Goal: Task Accomplishment & Management: Manage account settings

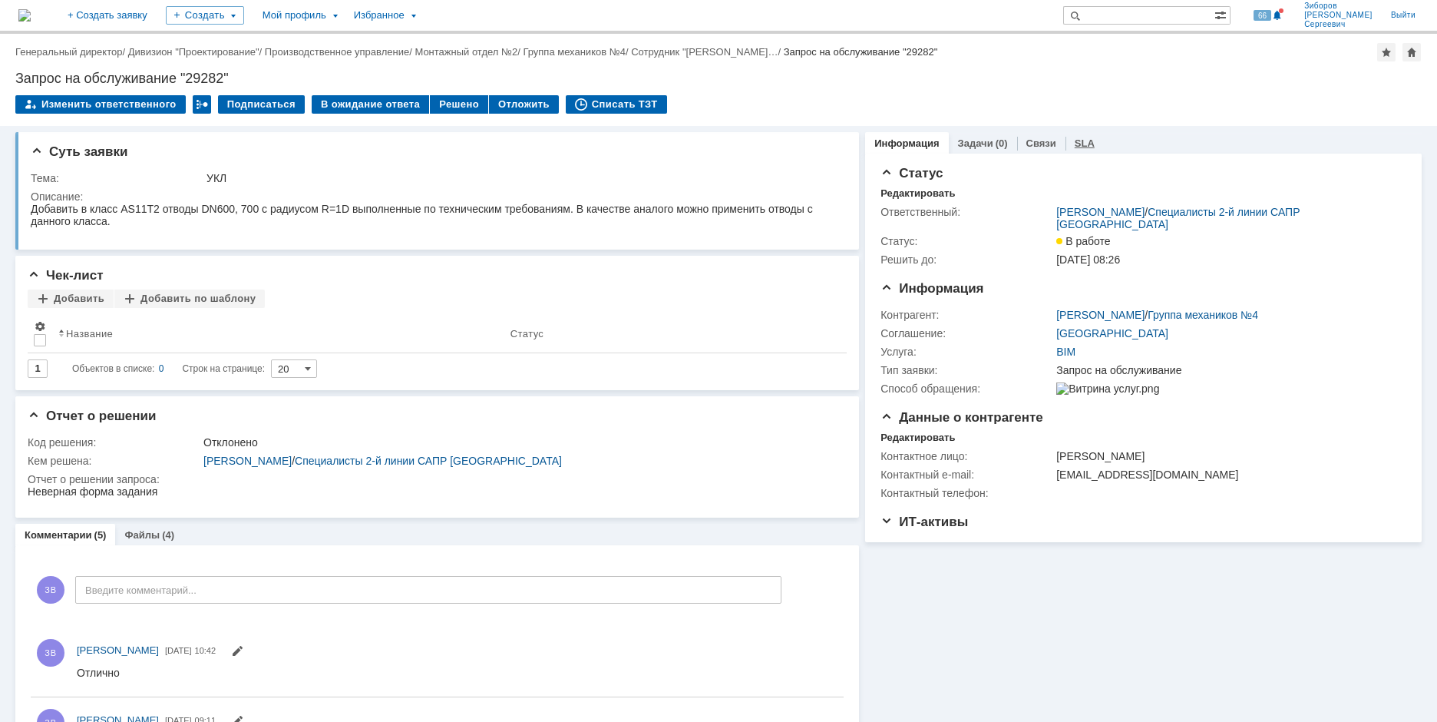
click at [1080, 146] on link "SLA" at bounding box center [1085, 143] width 20 height 12
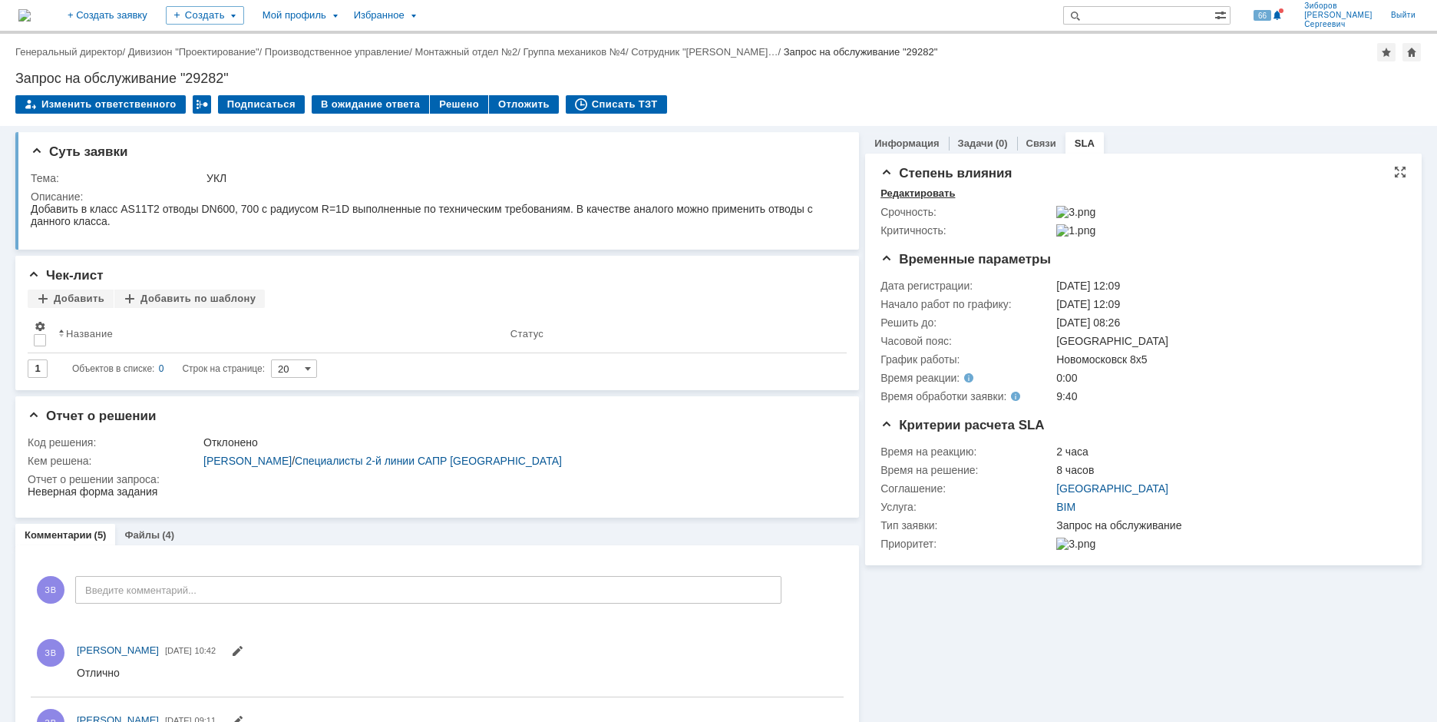
click at [919, 190] on div "Редактировать" at bounding box center [918, 193] width 74 height 12
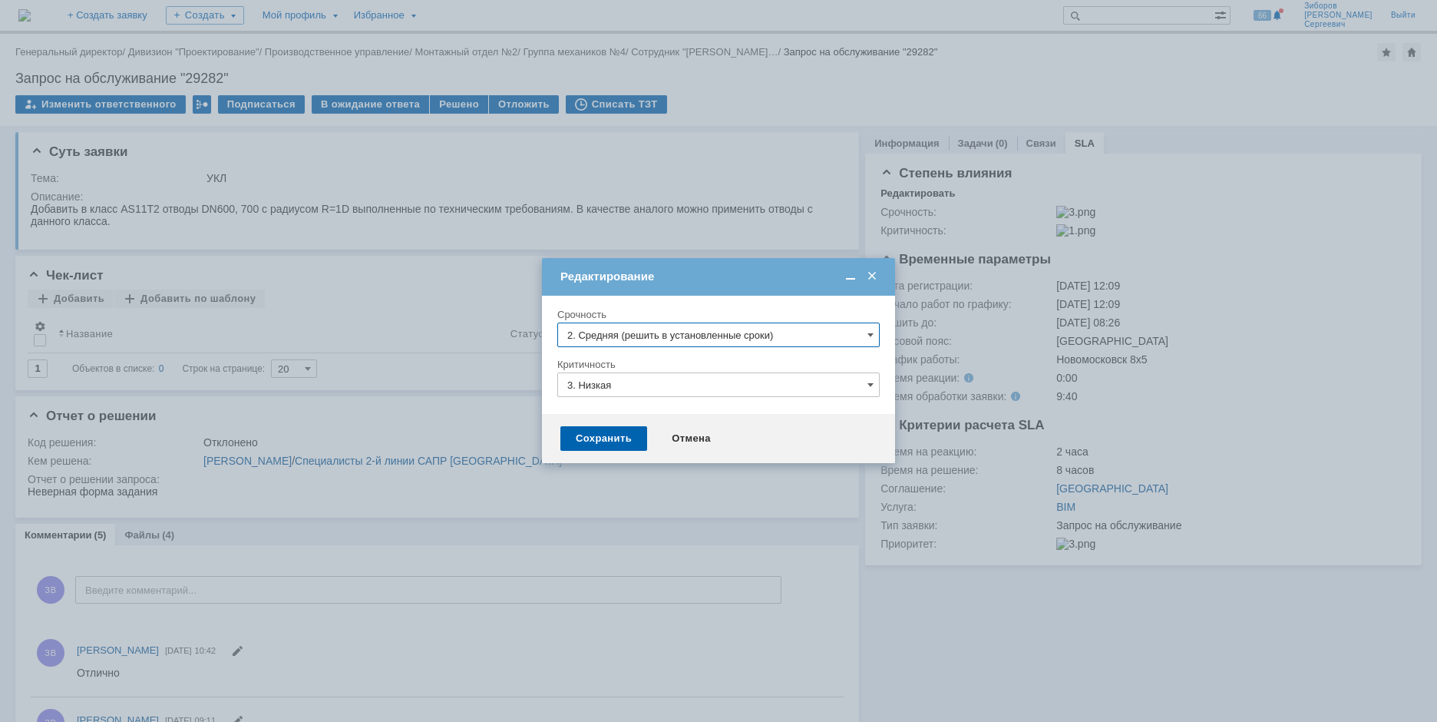
click at [671, 335] on input "2. Средняя (решить в установленные сроки)" at bounding box center [718, 334] width 322 height 25
click at [615, 371] on div "[не указано]" at bounding box center [718, 363] width 321 height 25
type input "[не указано]"
click at [600, 392] on input "3. Низкая" at bounding box center [718, 384] width 322 height 25
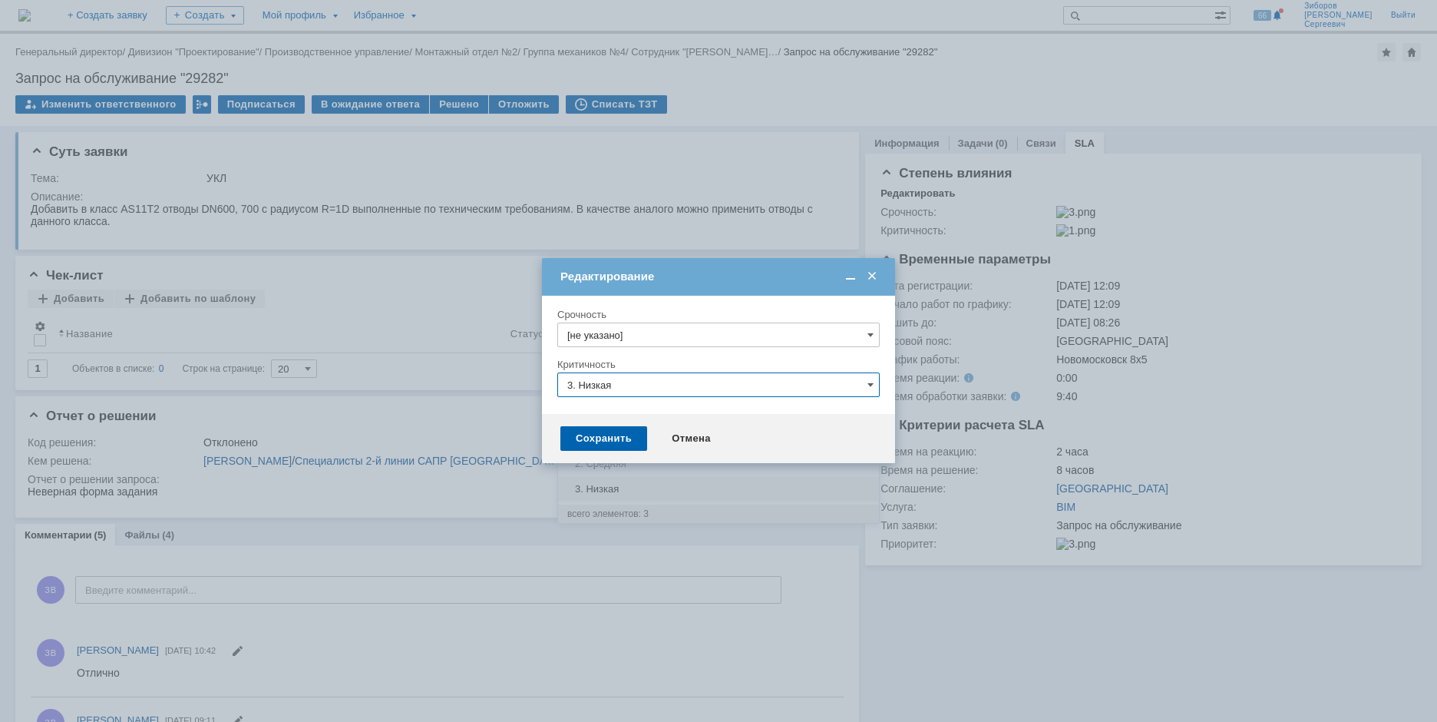
click at [609, 414] on span "[не указано]" at bounding box center [718, 413] width 303 height 12
type input "[не указано]"
click at [604, 441] on div "Сохранить" at bounding box center [604, 438] width 87 height 25
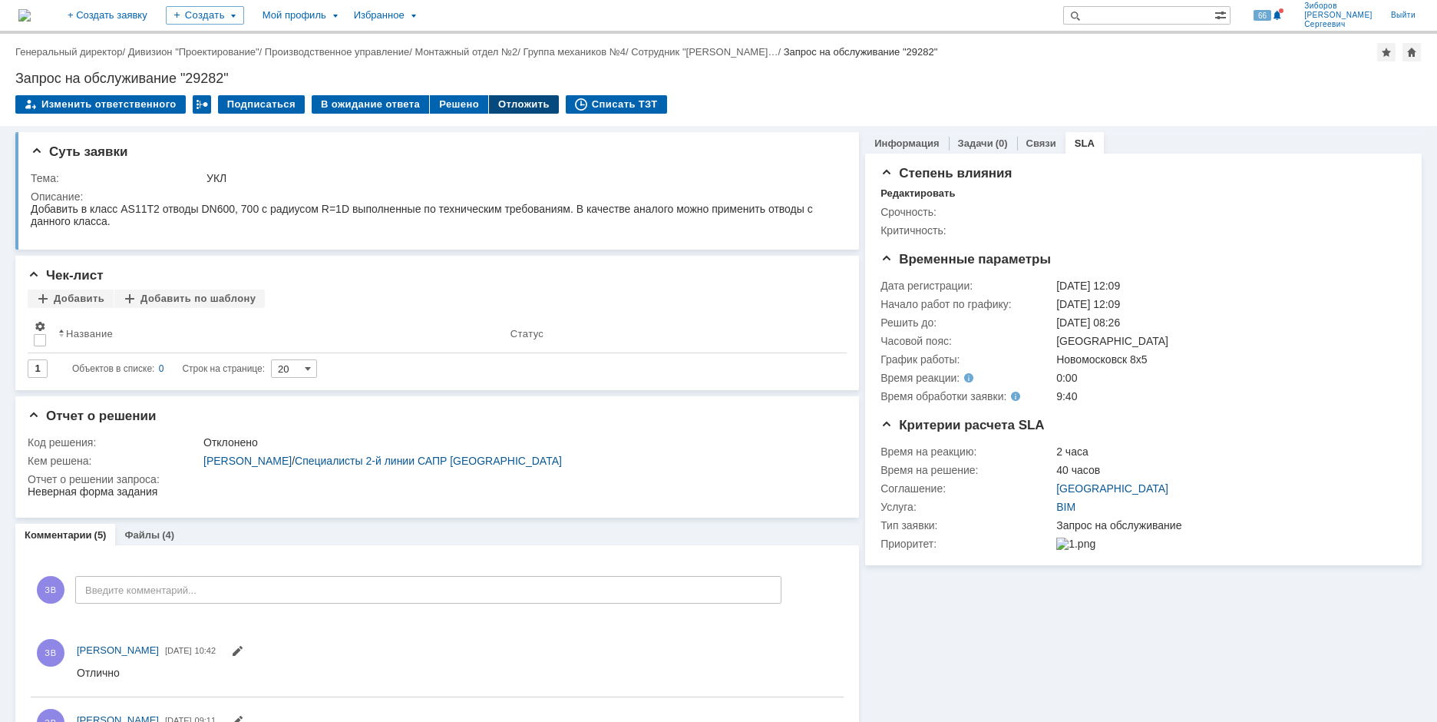
click at [515, 102] on div "Отложить" at bounding box center [524, 104] width 70 height 18
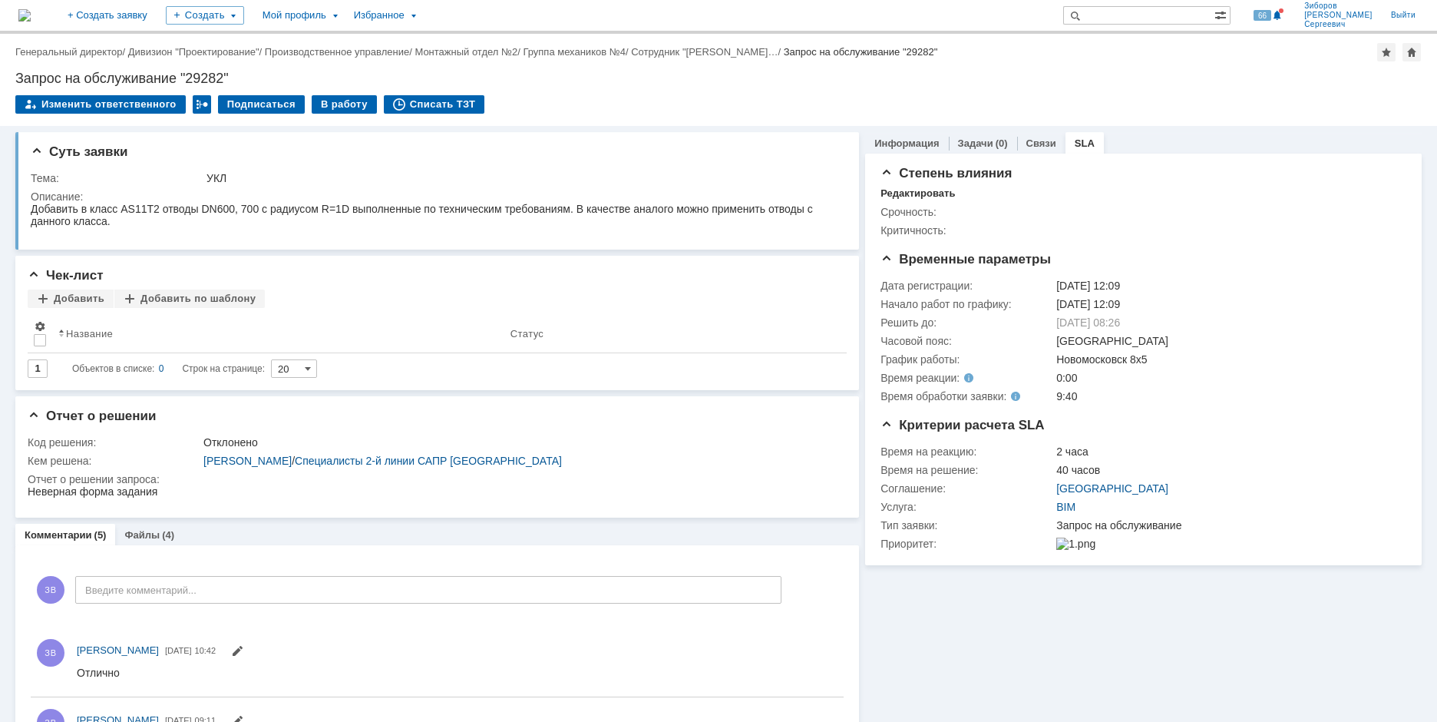
click at [31, 15] on img at bounding box center [24, 15] width 12 height 12
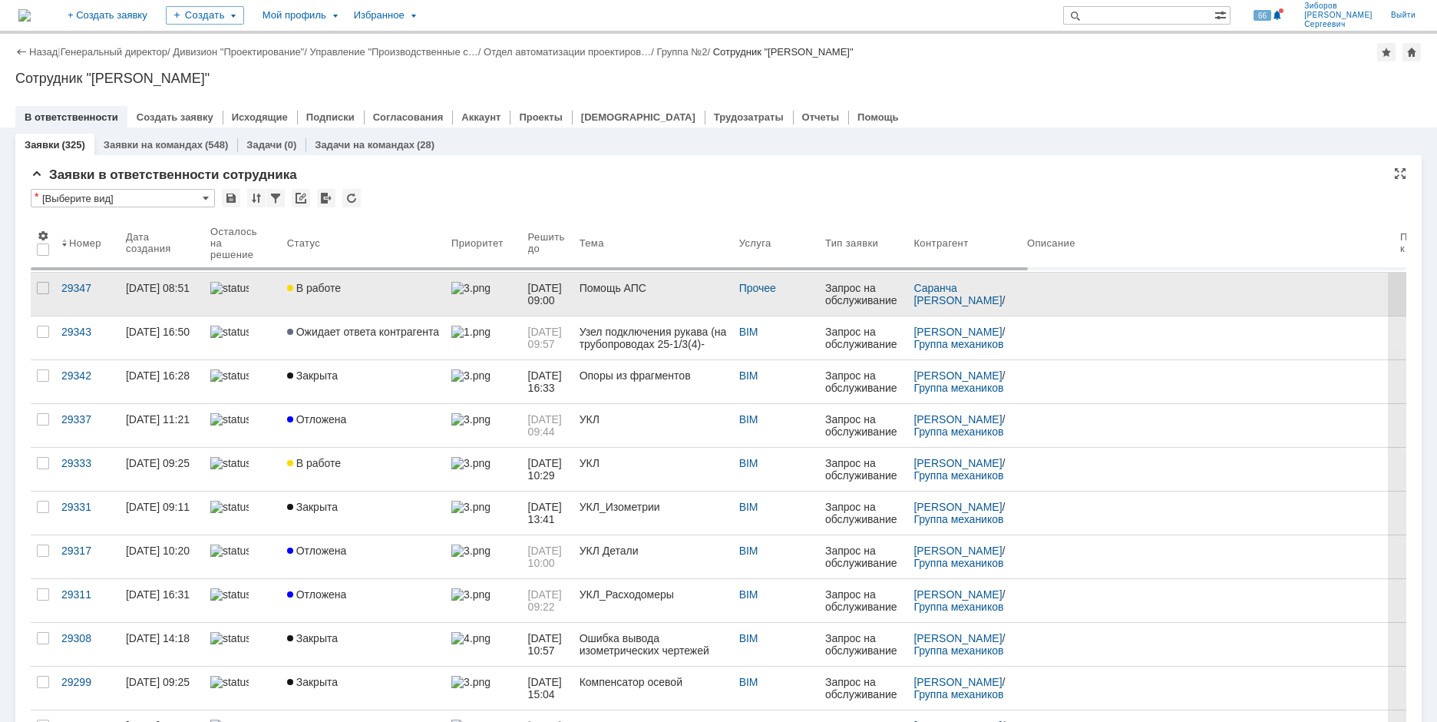
click at [326, 293] on span "В работе" at bounding box center [314, 288] width 54 height 12
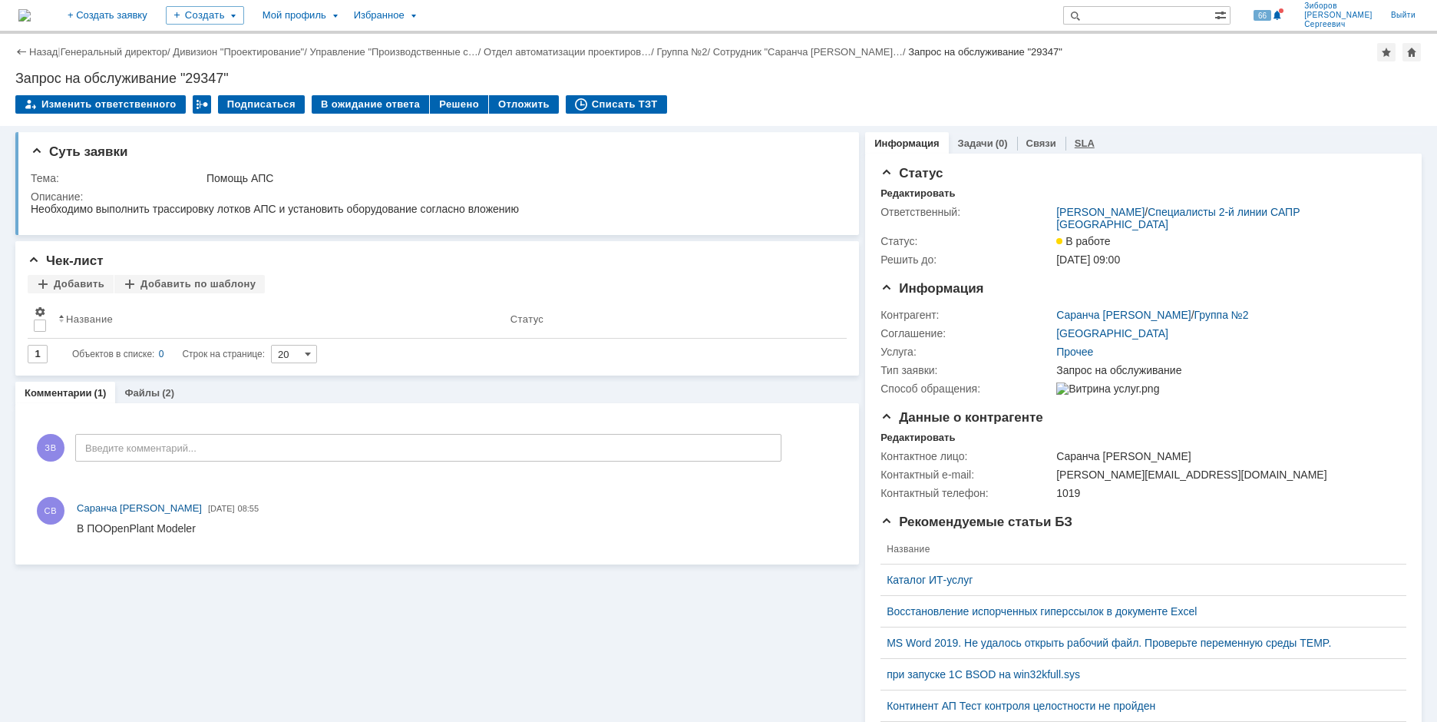
click at [1077, 144] on link "SLA" at bounding box center [1085, 143] width 20 height 12
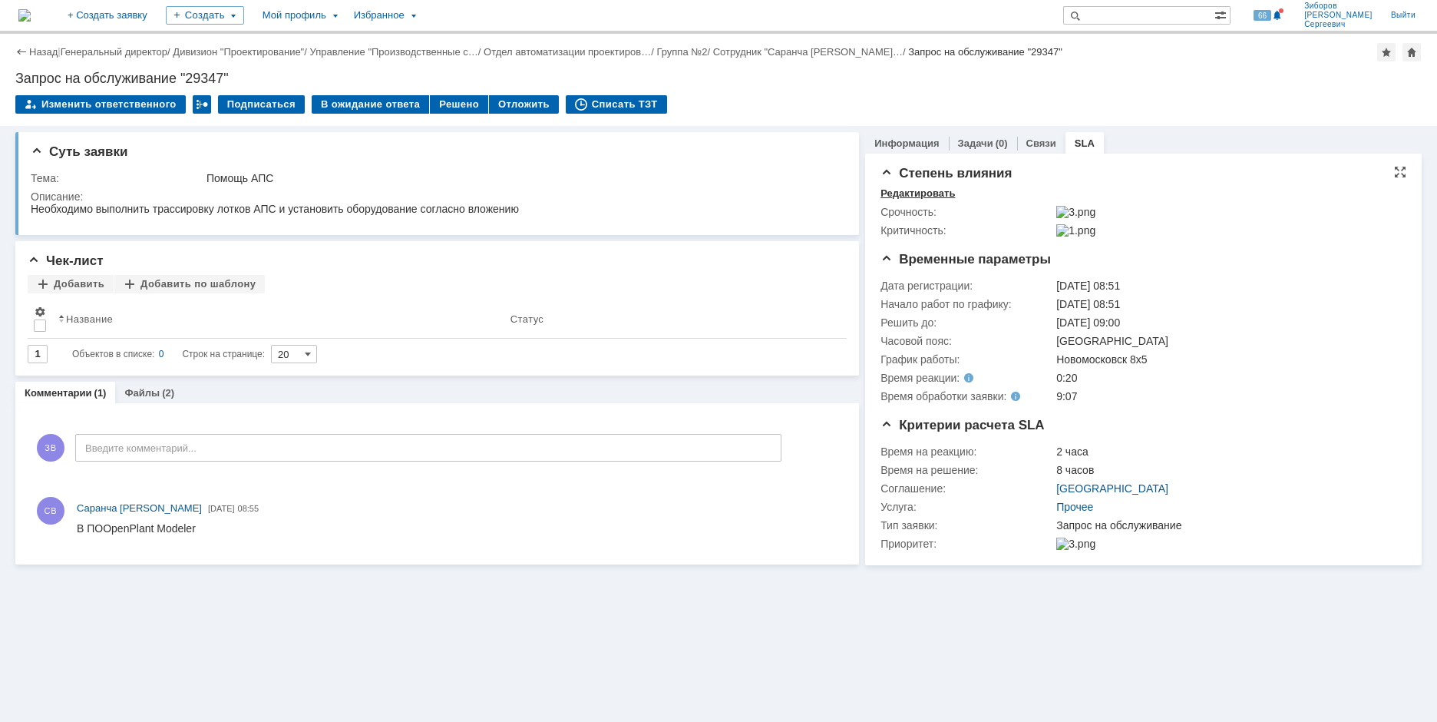
click at [934, 188] on div "Редактировать" at bounding box center [918, 193] width 74 height 12
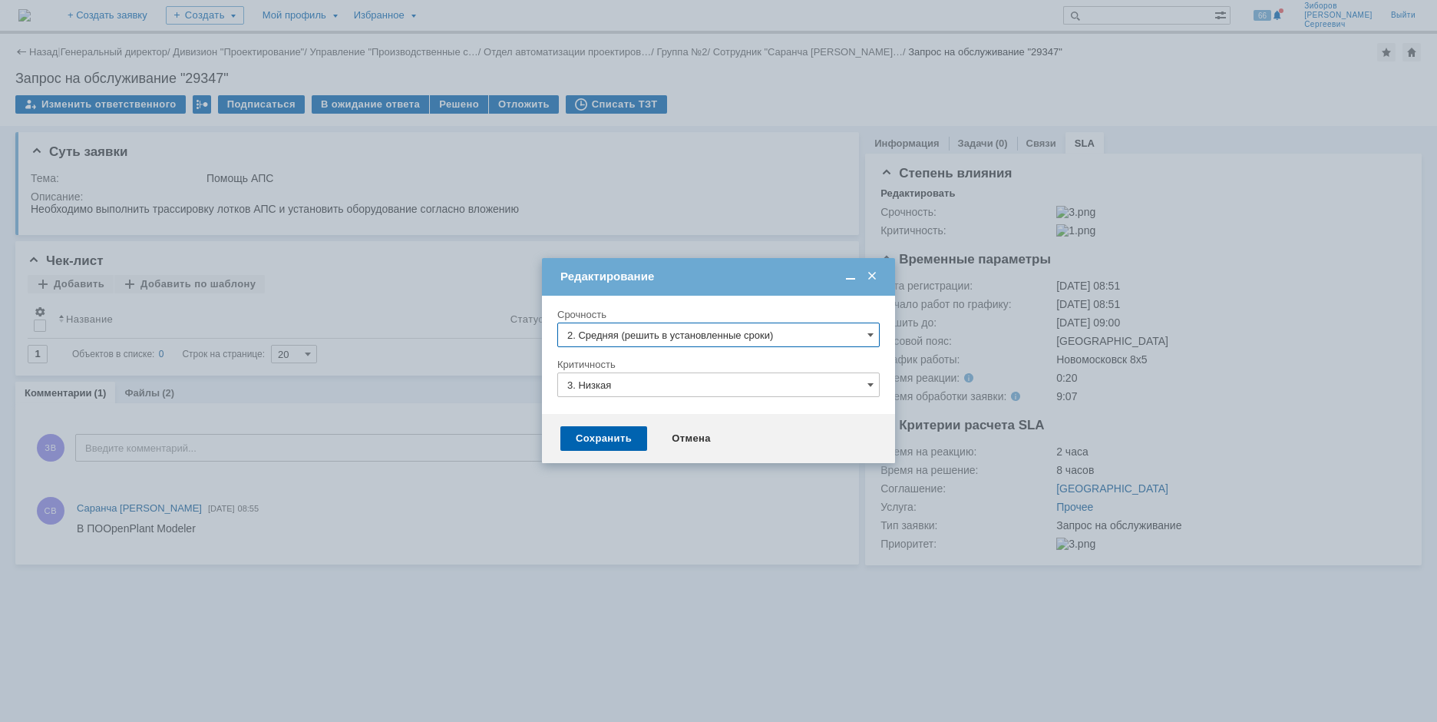
click at [635, 333] on input "2. Средняя (решить в установленные сроки)" at bounding box center [718, 334] width 322 height 25
click at [616, 362] on span "[не указано]" at bounding box center [718, 363] width 303 height 12
click at [605, 384] on input "3. Низкая" at bounding box center [718, 384] width 322 height 25
type input "[не указано]"
click at [607, 408] on span "[не указано]" at bounding box center [718, 413] width 303 height 12
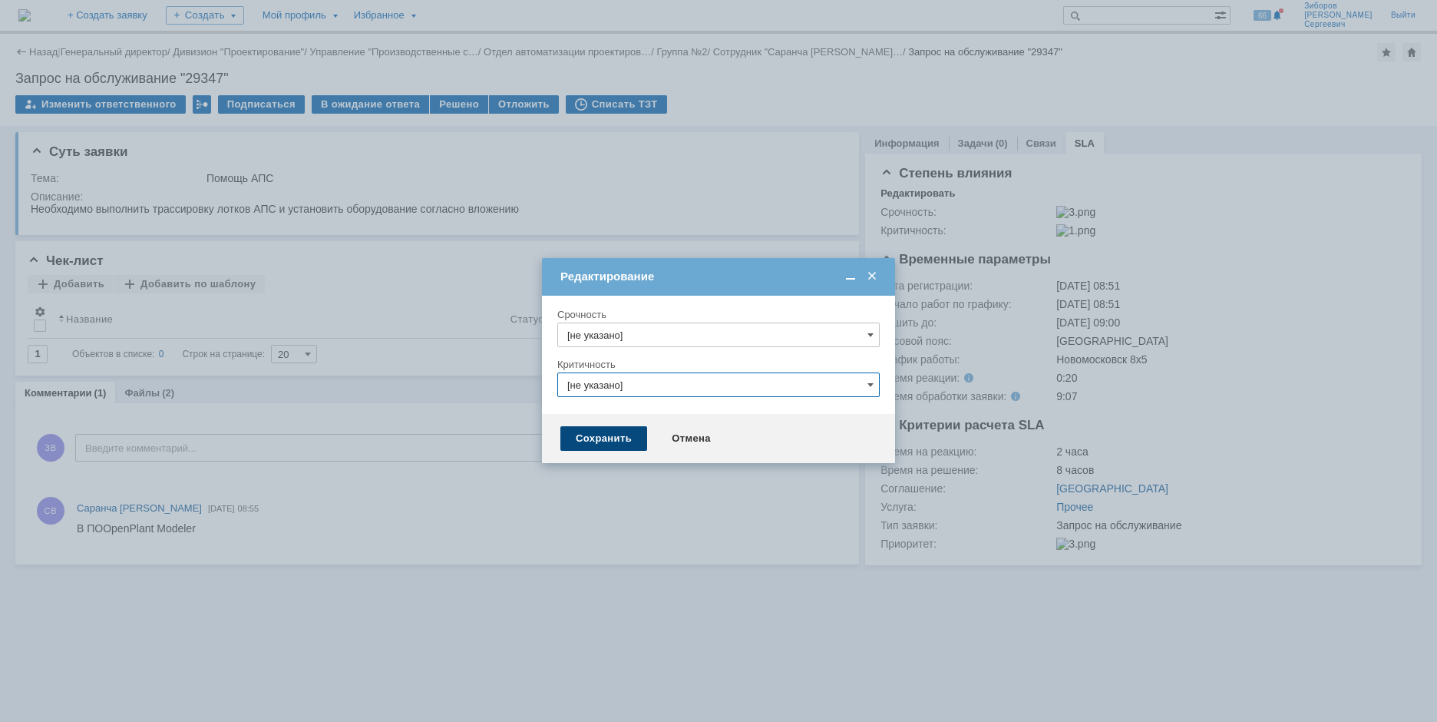
type input "[не указано]"
click at [605, 439] on div "Сохранить" at bounding box center [604, 438] width 87 height 25
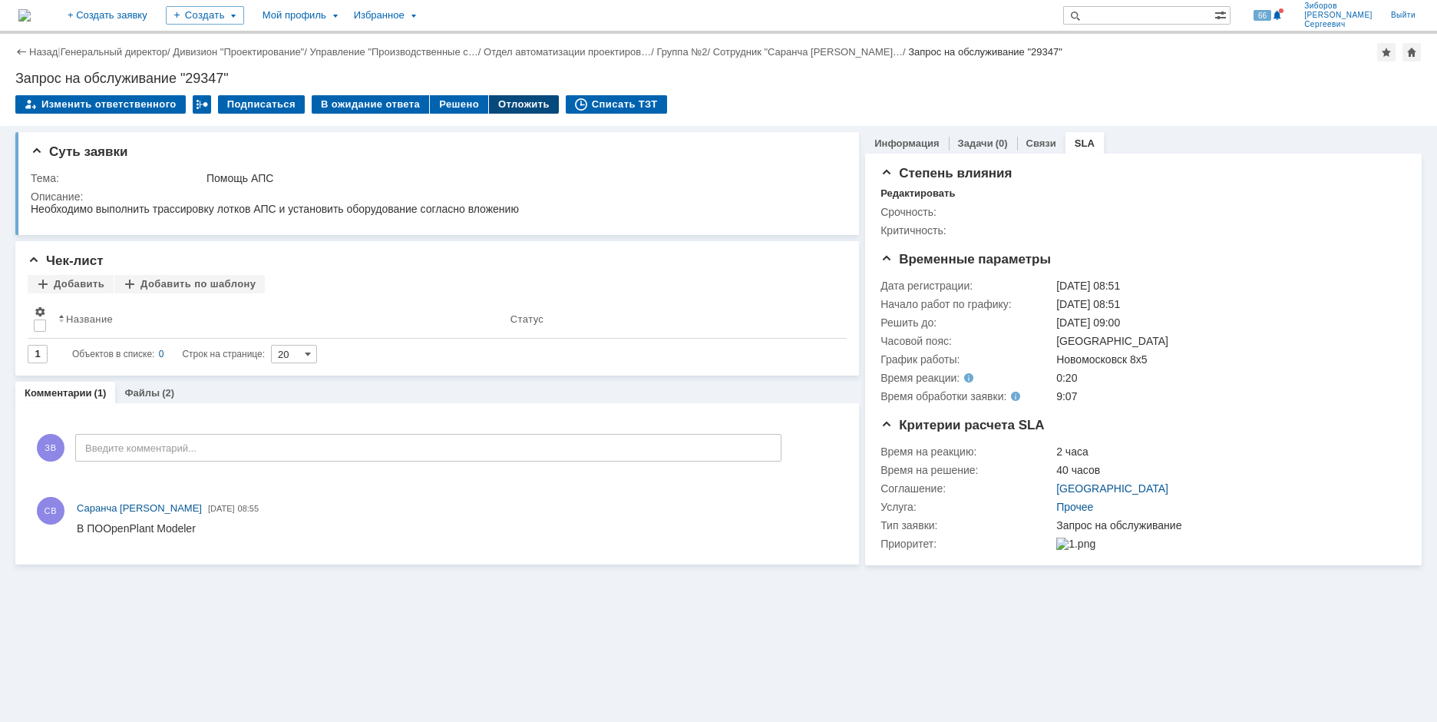
click at [516, 107] on div "Отложить" at bounding box center [524, 104] width 70 height 18
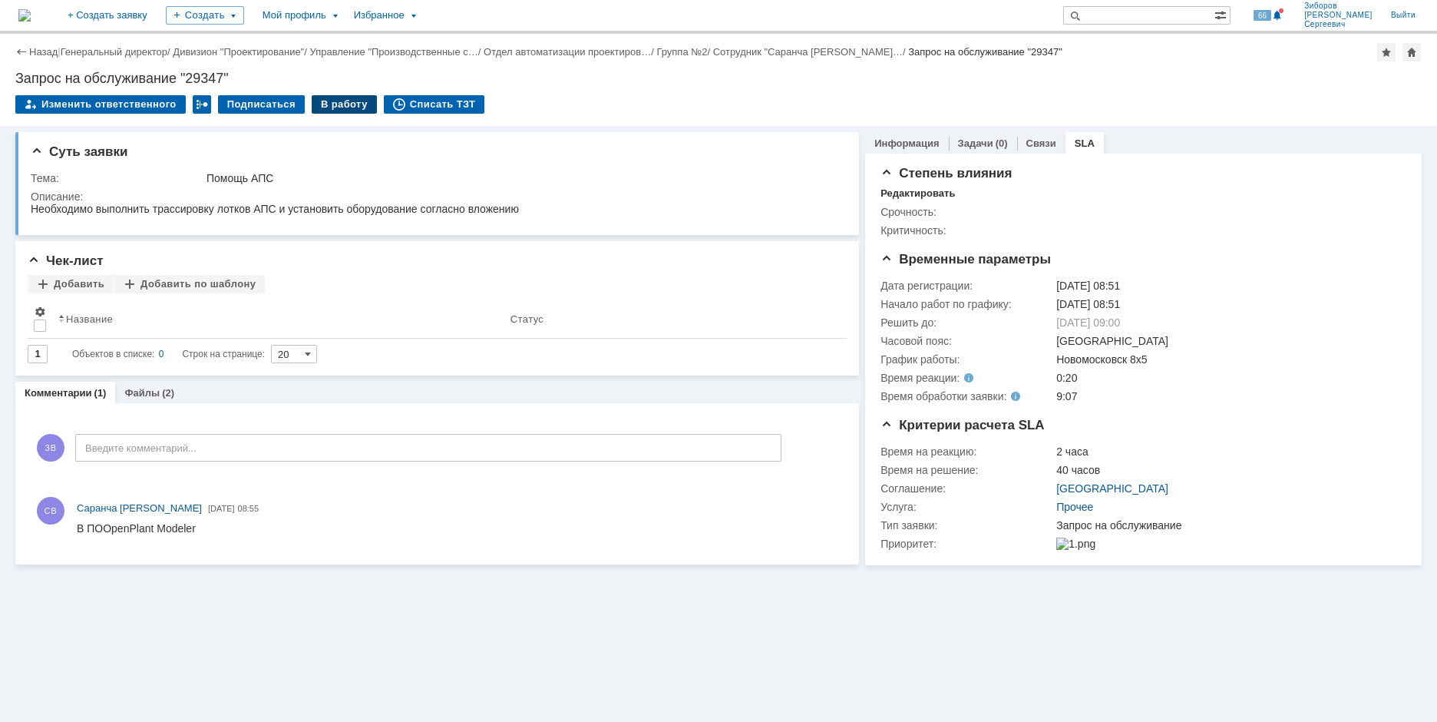
click at [319, 104] on div "В работу" at bounding box center [344, 104] width 65 height 18
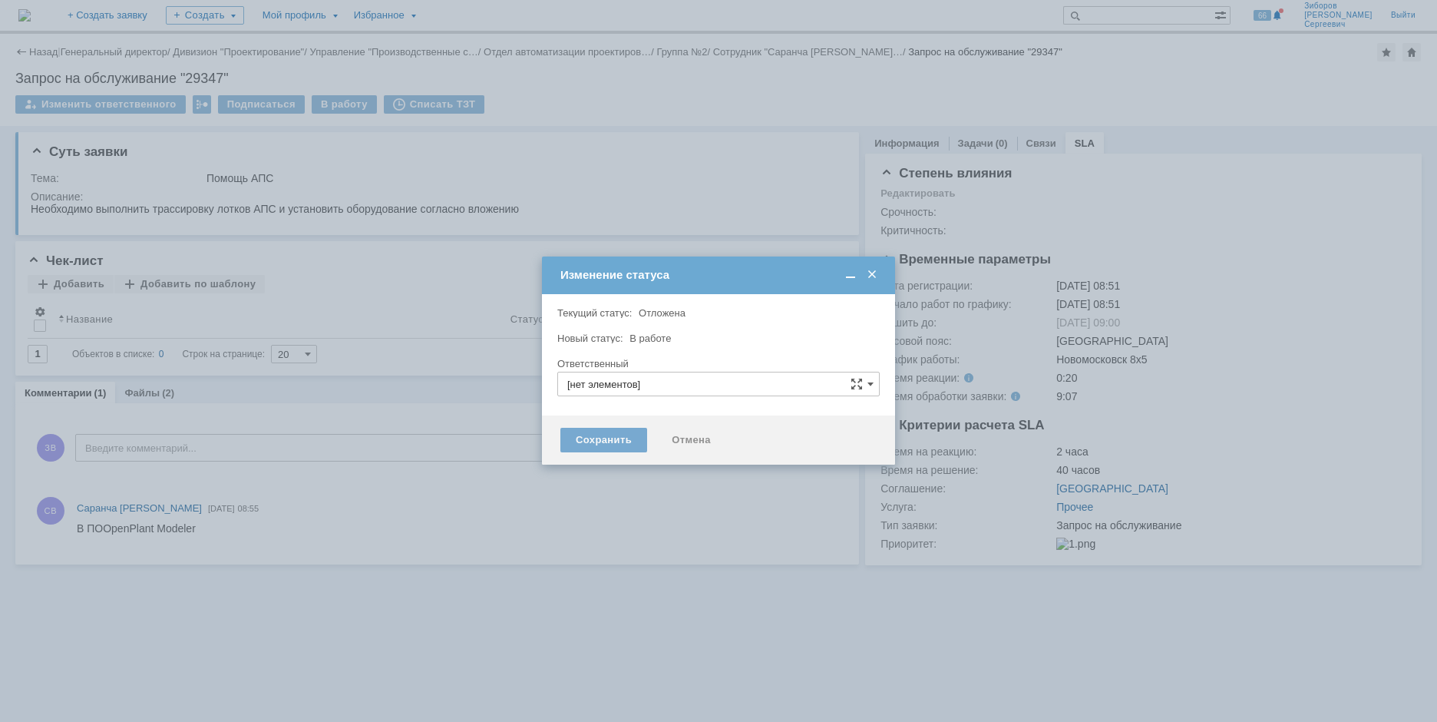
type input "[PERSON_NAME]"
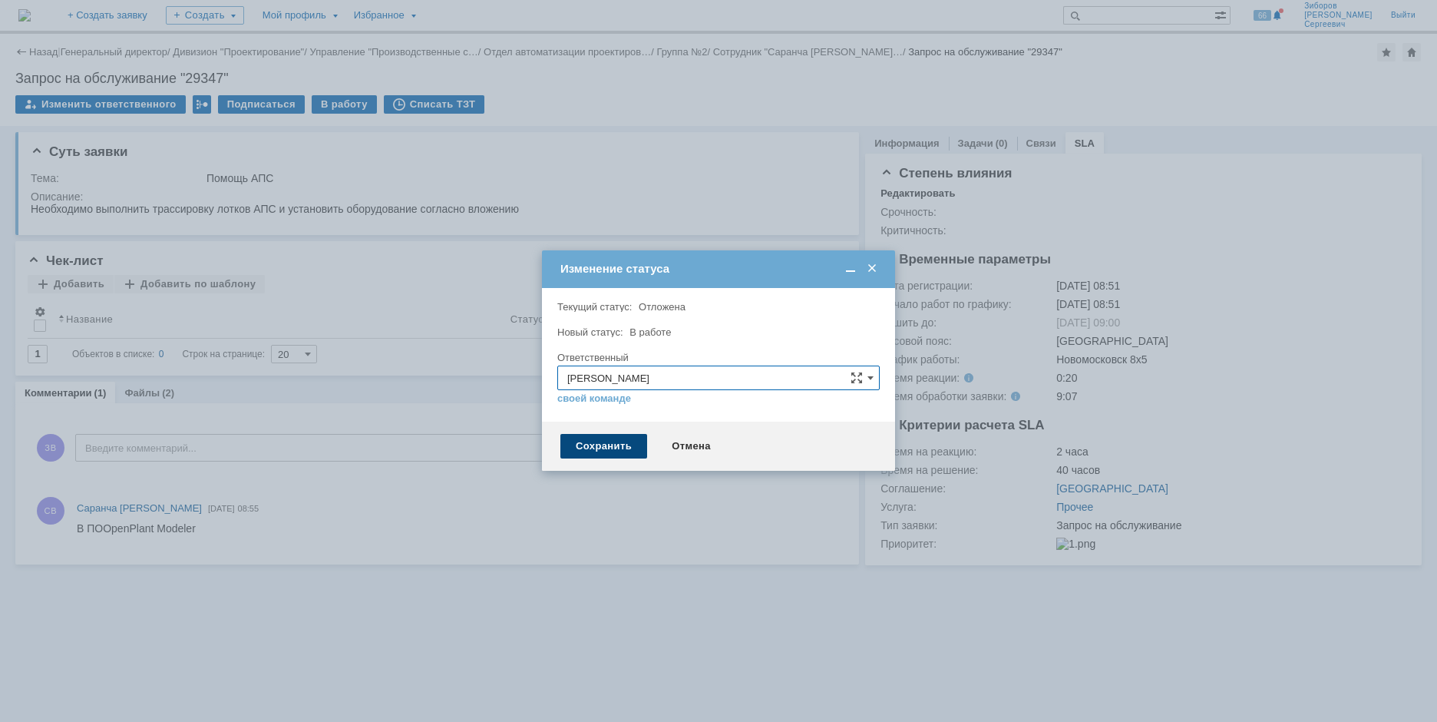
click at [609, 446] on div "Сохранить" at bounding box center [604, 446] width 87 height 25
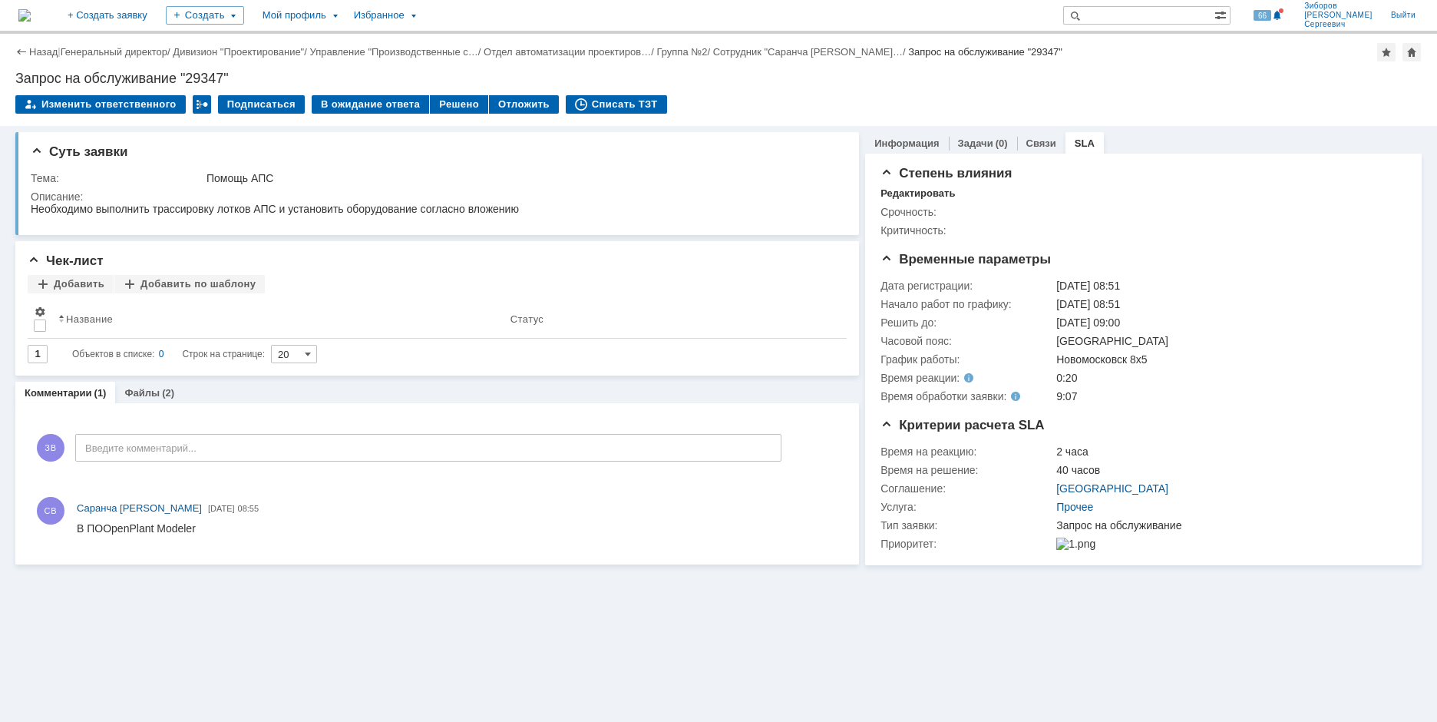
click at [31, 13] on img at bounding box center [24, 15] width 12 height 12
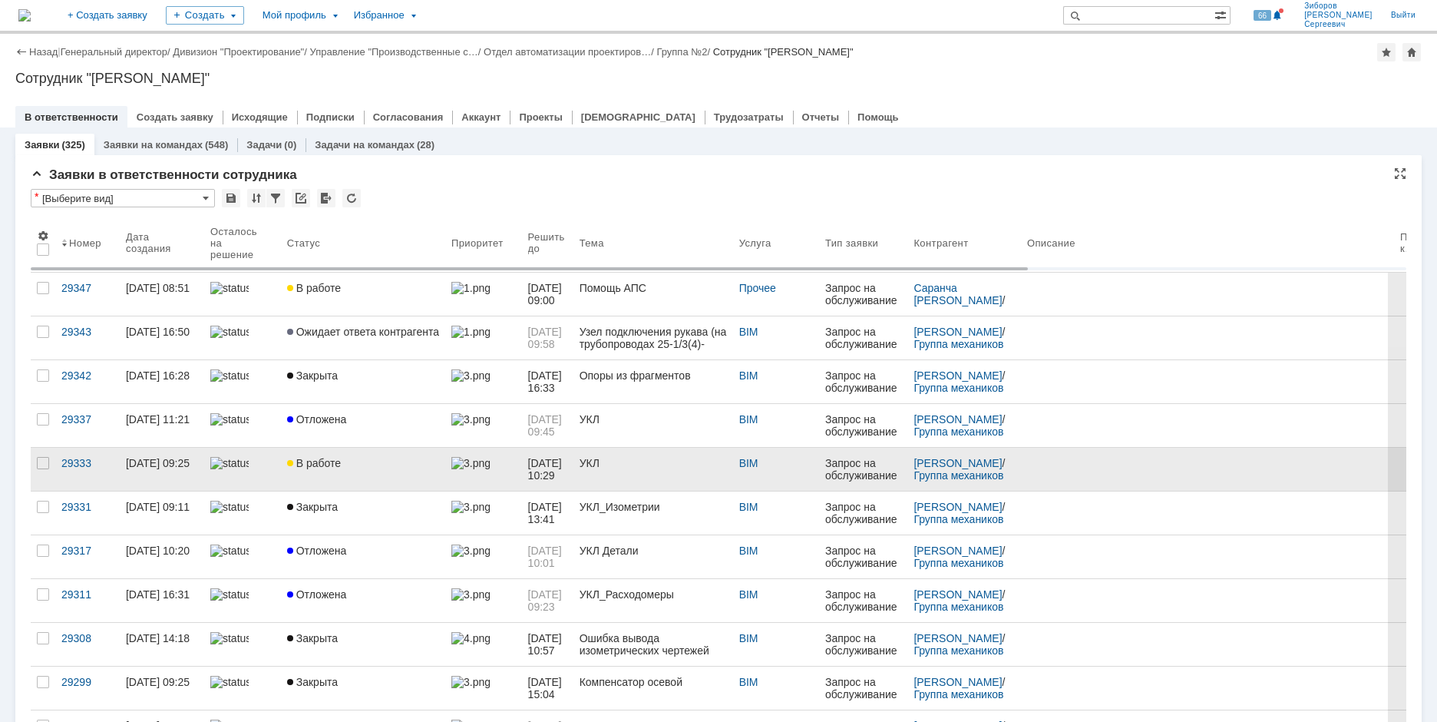
click at [307, 465] on span "В работе" at bounding box center [314, 463] width 54 height 12
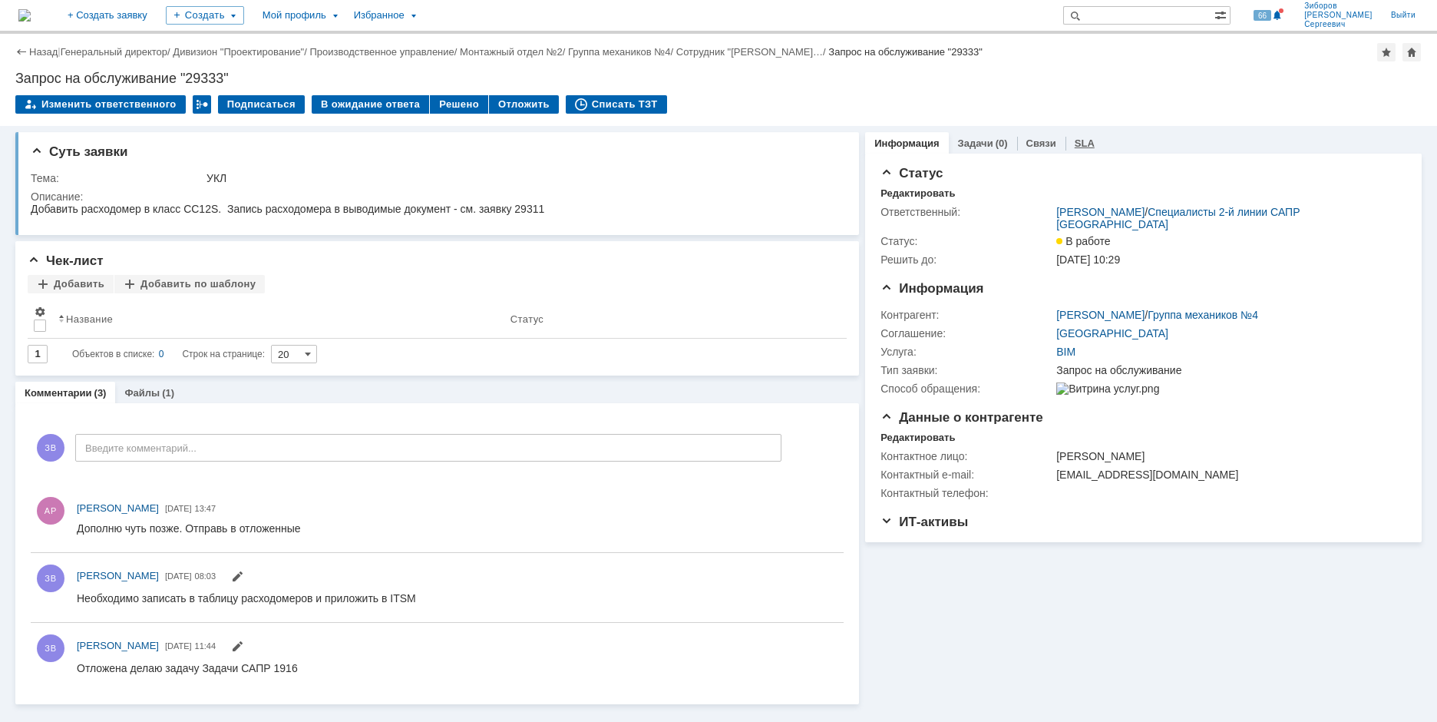
click at [1079, 139] on link "SLA" at bounding box center [1085, 143] width 20 height 12
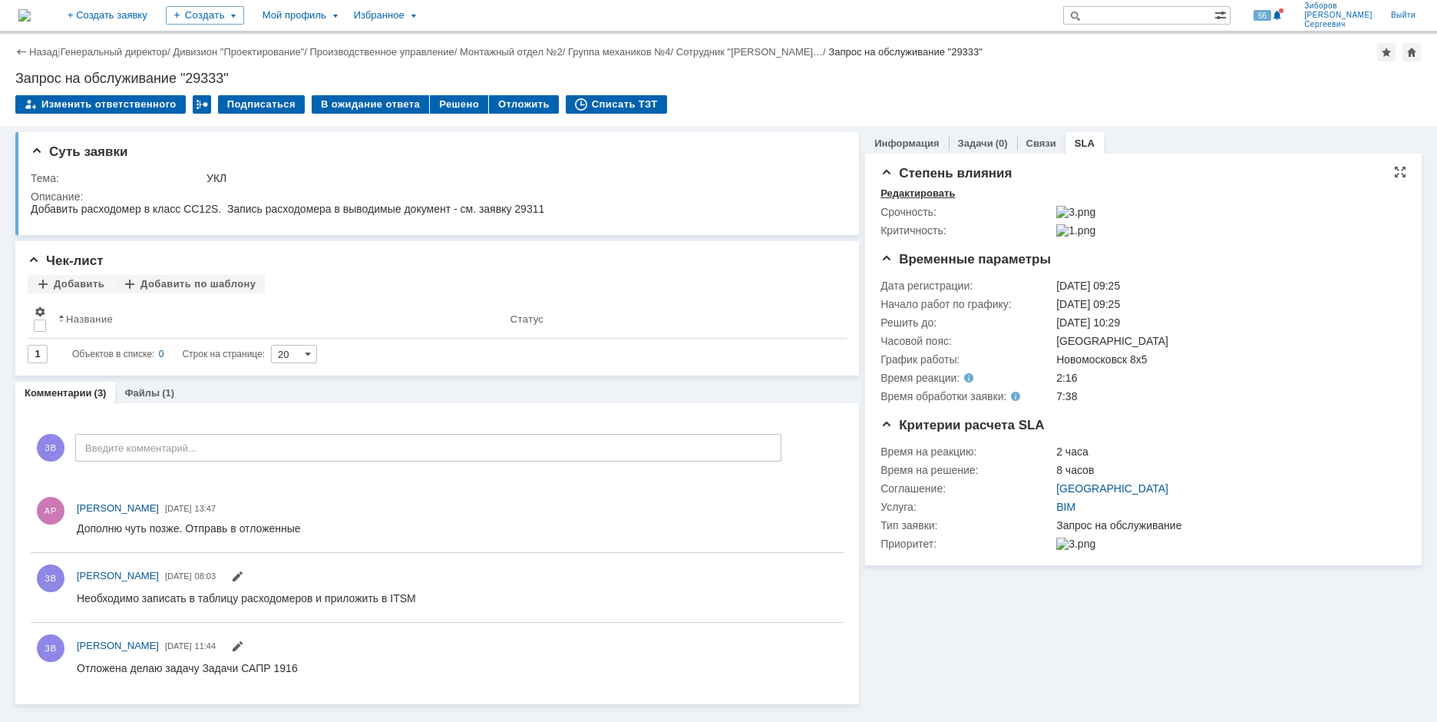
click at [934, 193] on div "Редактировать" at bounding box center [918, 193] width 74 height 12
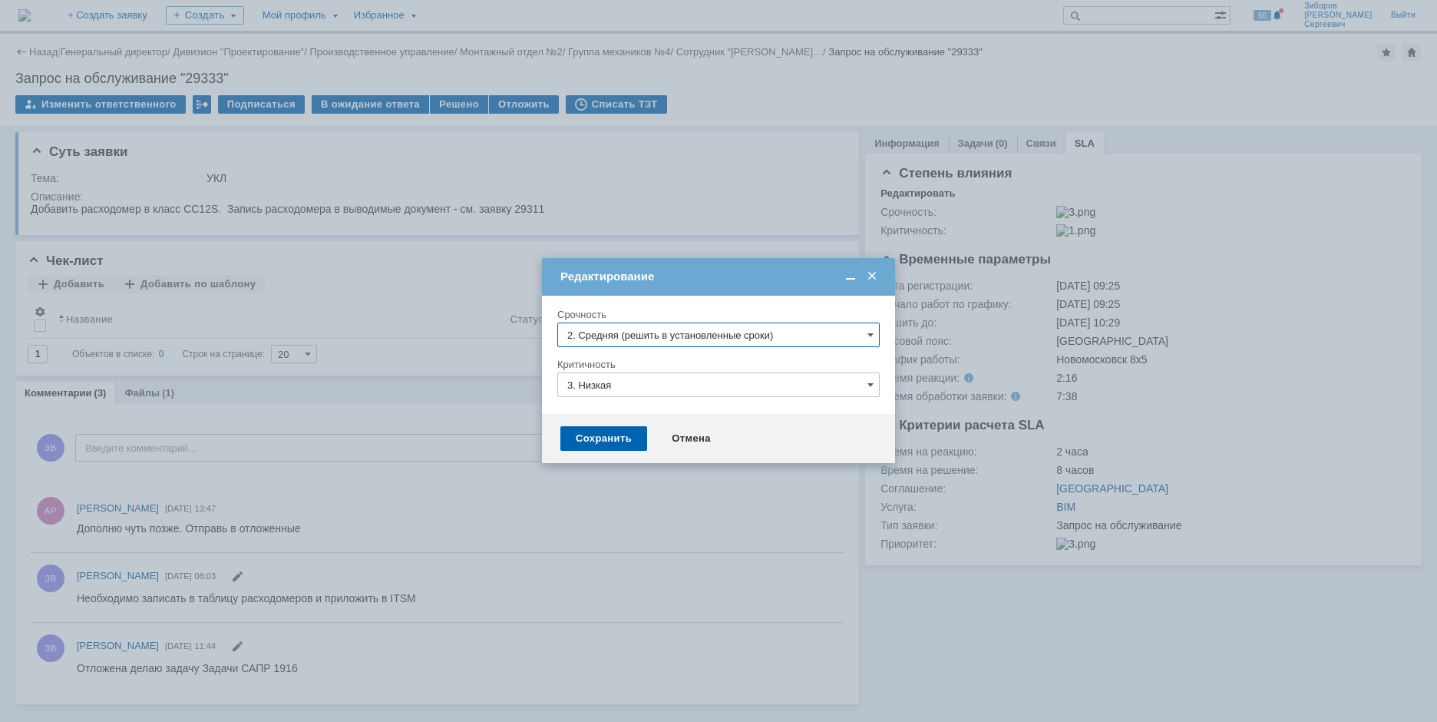
click at [662, 341] on input "2. Средняя (решить в установленные сроки)" at bounding box center [718, 334] width 322 height 25
click at [617, 362] on span "[не указано]" at bounding box center [718, 363] width 303 height 12
type input "[не указано]"
click at [613, 389] on input "3. Низкая" at bounding box center [718, 384] width 322 height 25
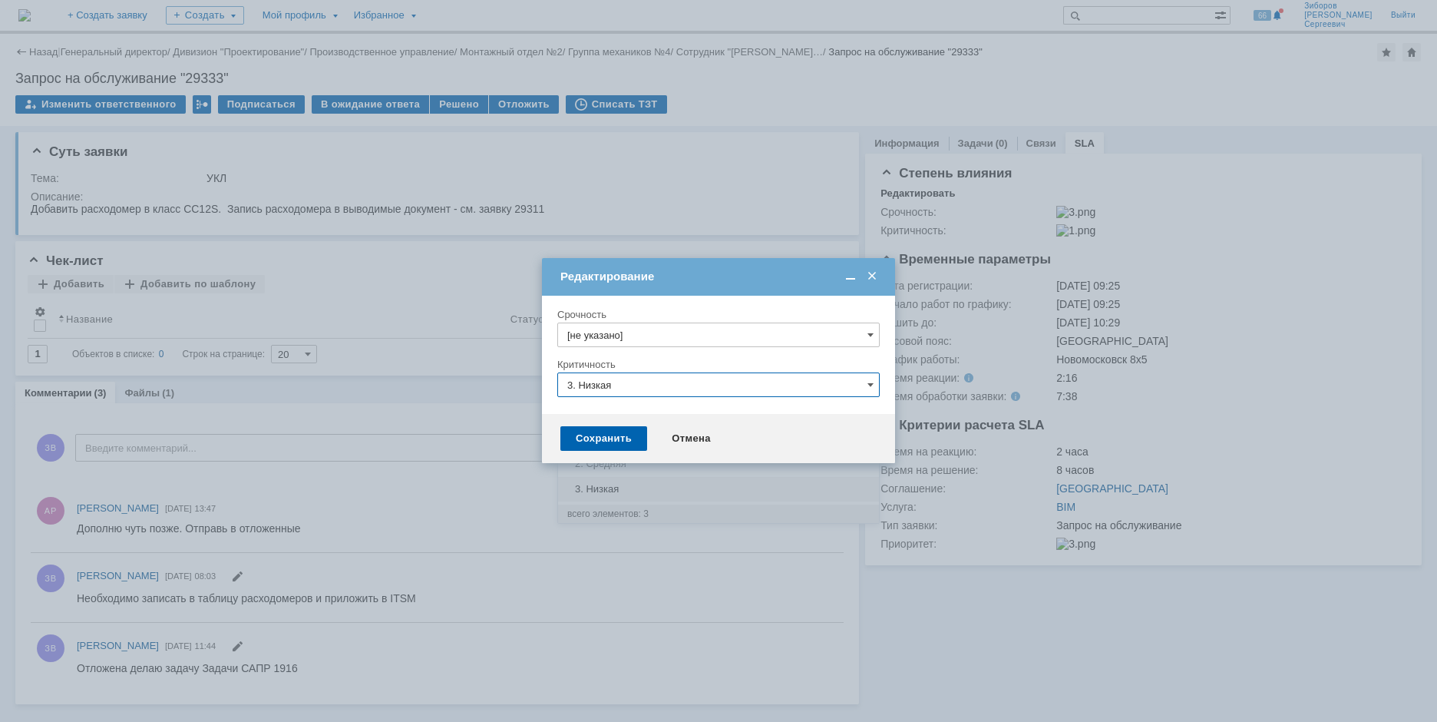
click at [608, 414] on span "[не указано]" at bounding box center [718, 413] width 303 height 12
click at [601, 442] on div "Сохранить" at bounding box center [604, 438] width 87 height 25
type input "[не указано]"
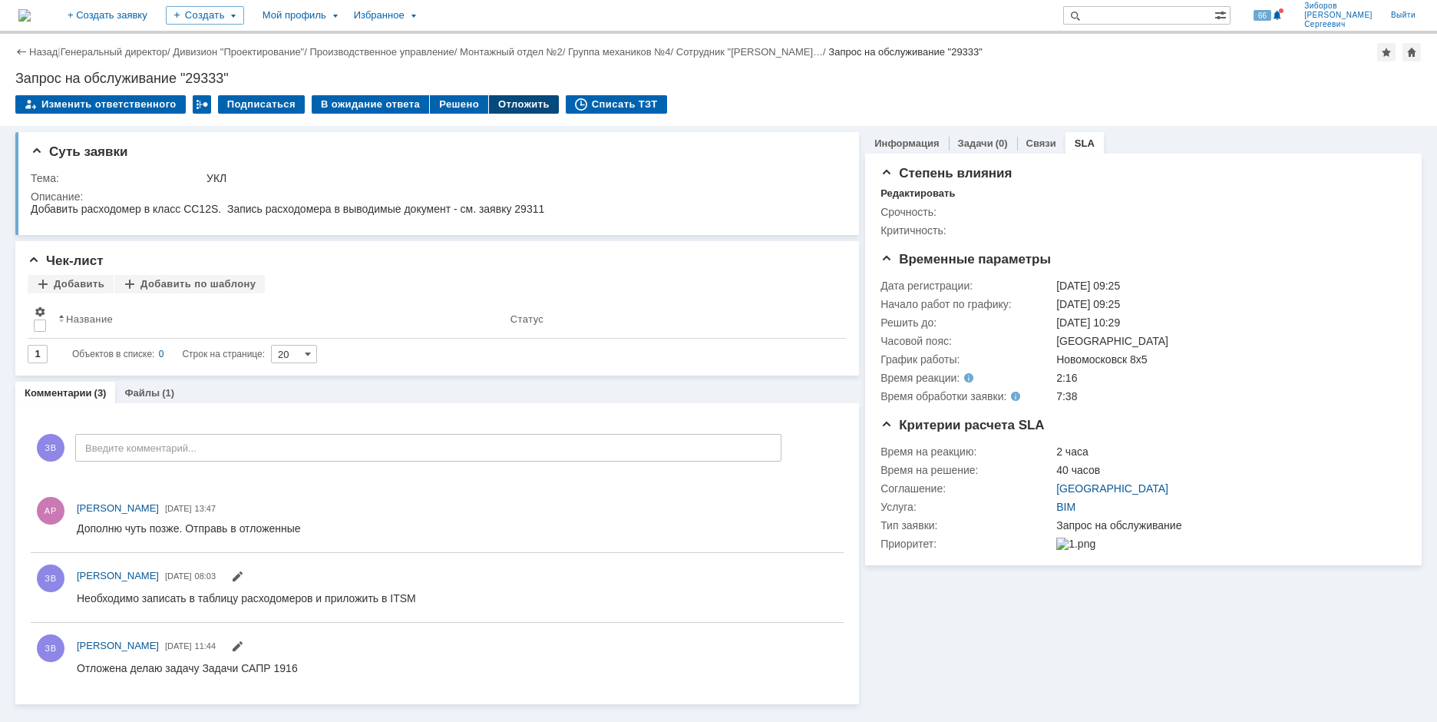
click at [514, 99] on div "Отложить" at bounding box center [524, 104] width 70 height 18
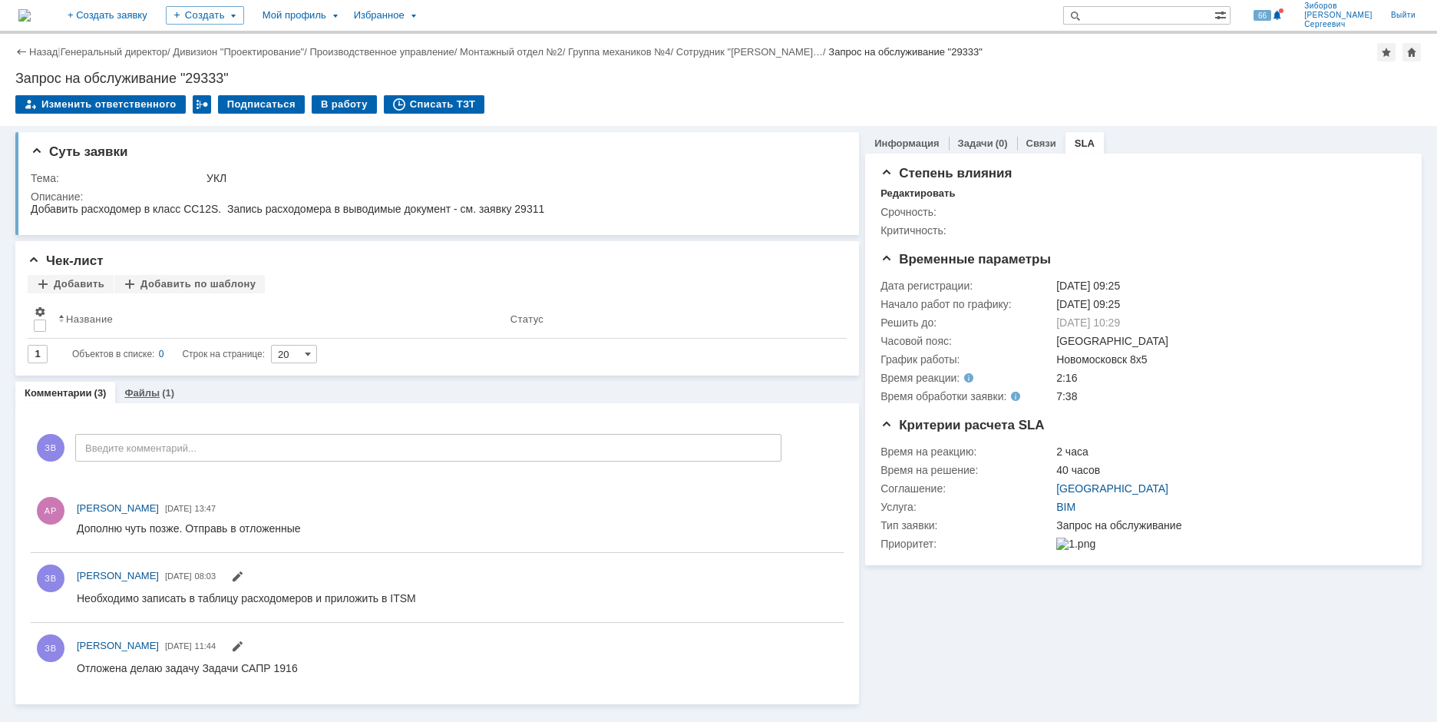
click at [157, 383] on div "Файлы (1)" at bounding box center [149, 393] width 68 height 22
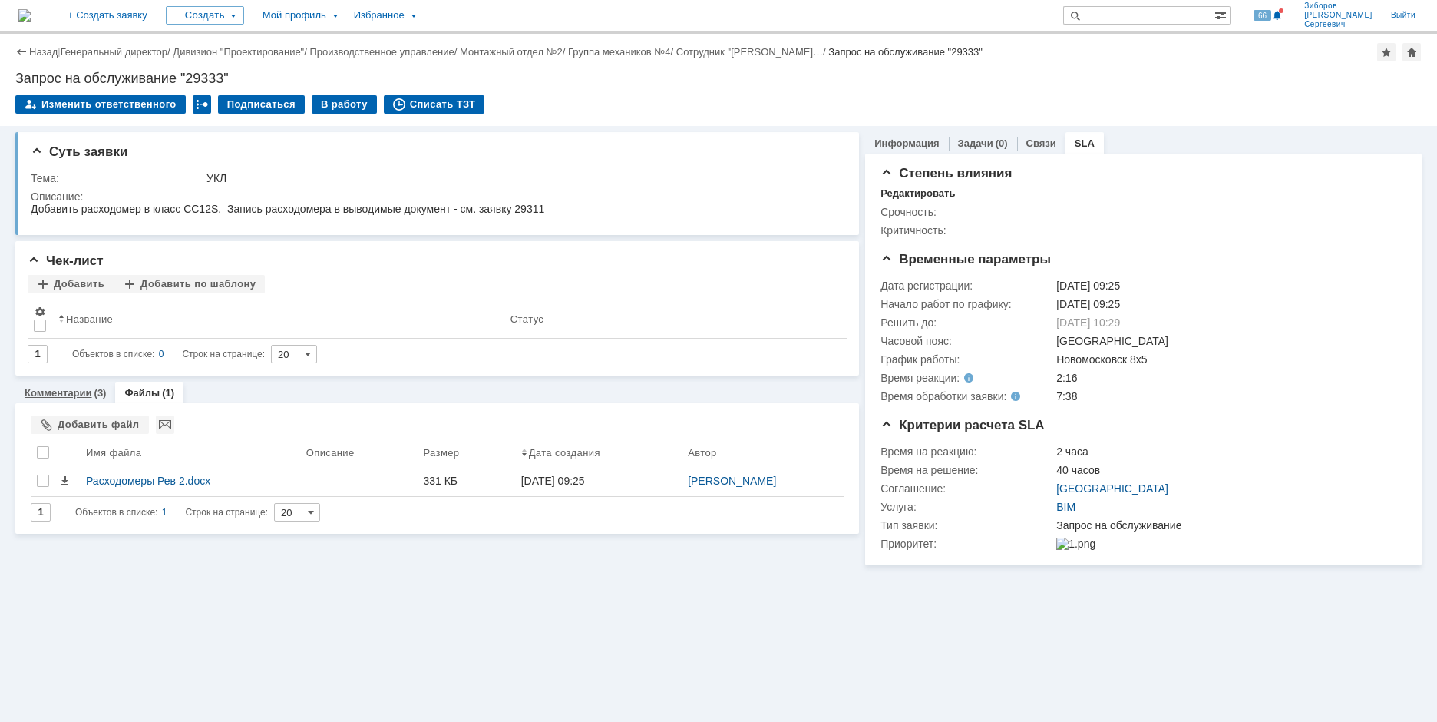
click at [72, 392] on link "Комментарии" at bounding box center [59, 393] width 68 height 12
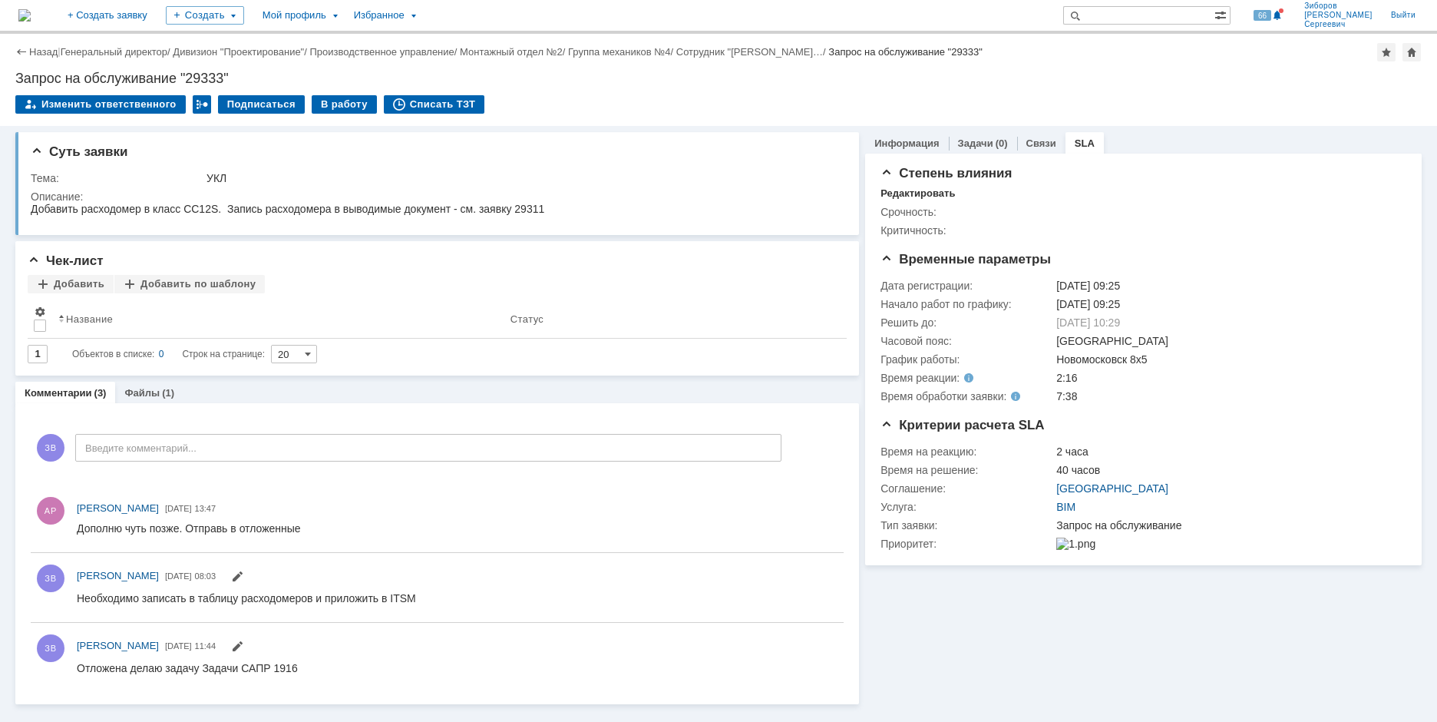
click at [31, 9] on img at bounding box center [24, 15] width 12 height 12
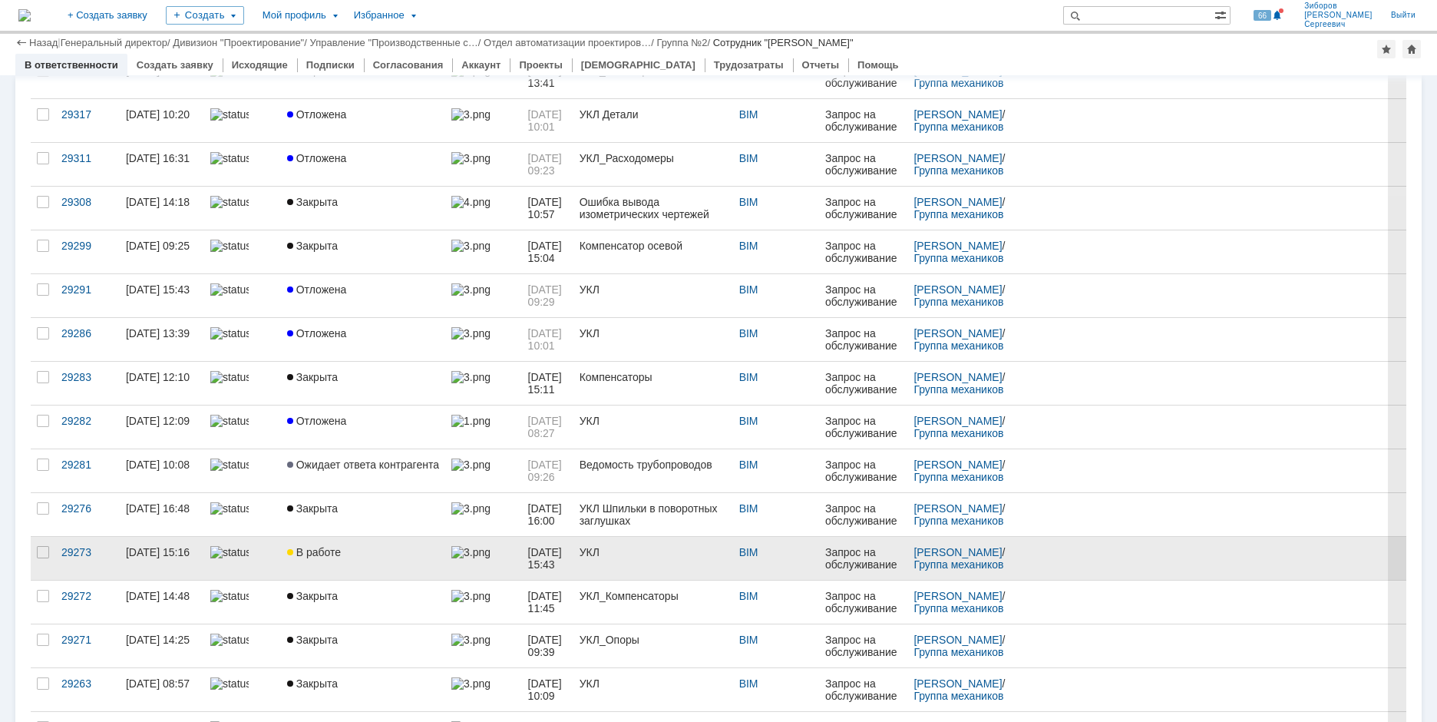
click at [319, 553] on span "В работе" at bounding box center [314, 552] width 54 height 12
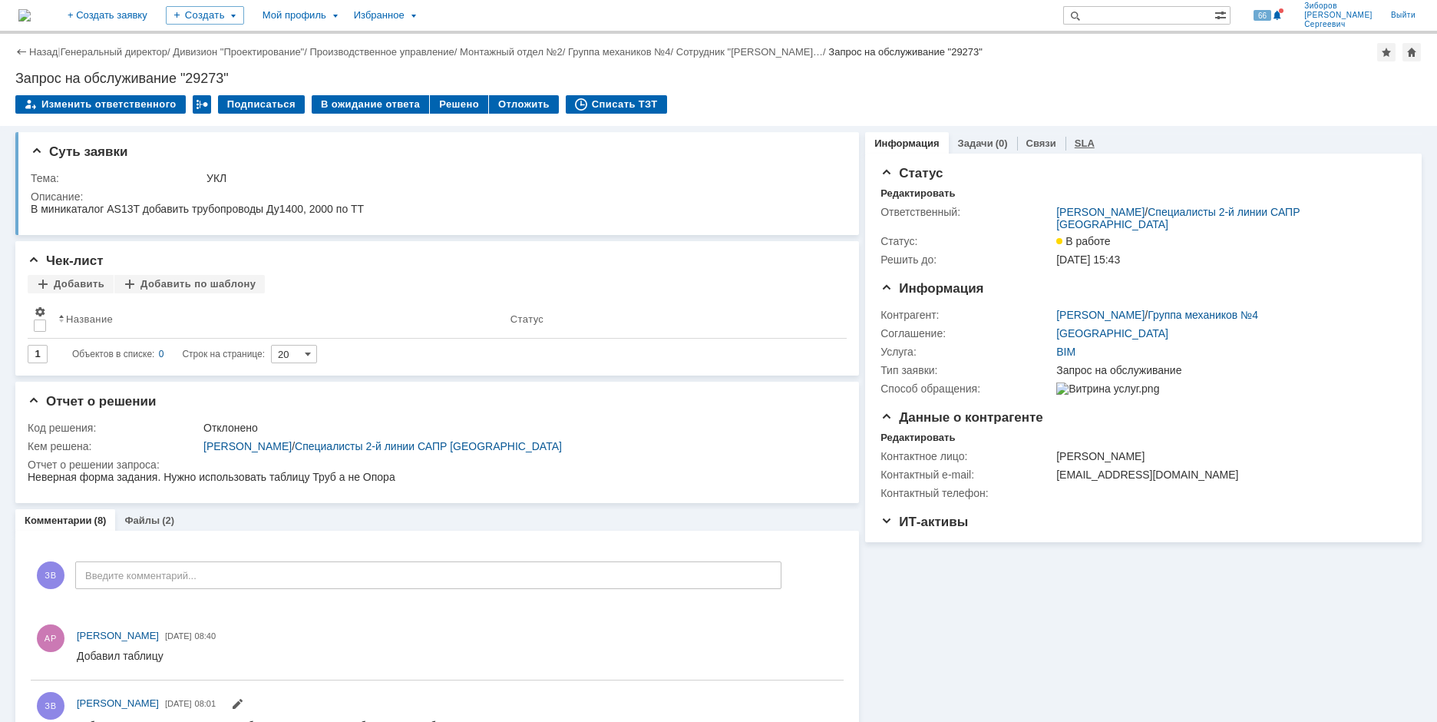
click at [1081, 149] on div "SLA" at bounding box center [1085, 143] width 38 height 22
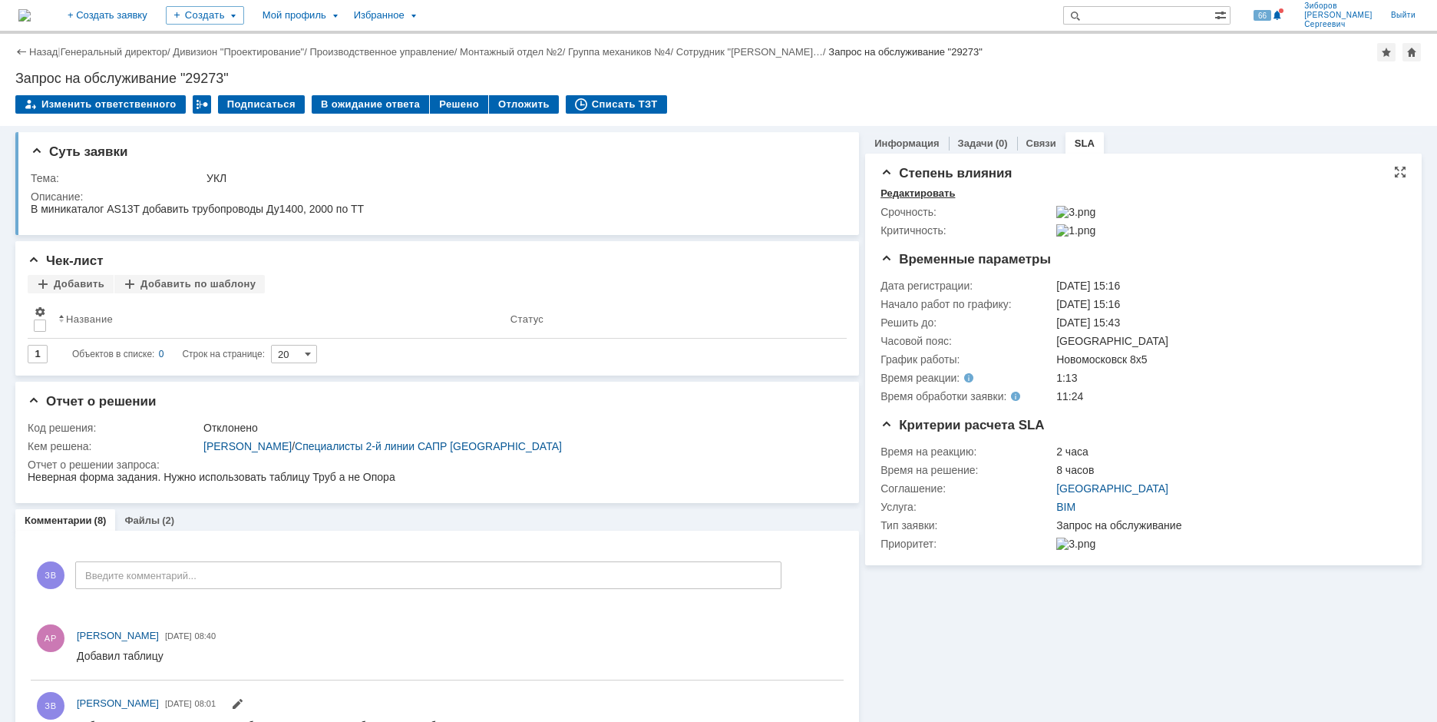
click at [931, 194] on div "Редактировать" at bounding box center [918, 193] width 74 height 12
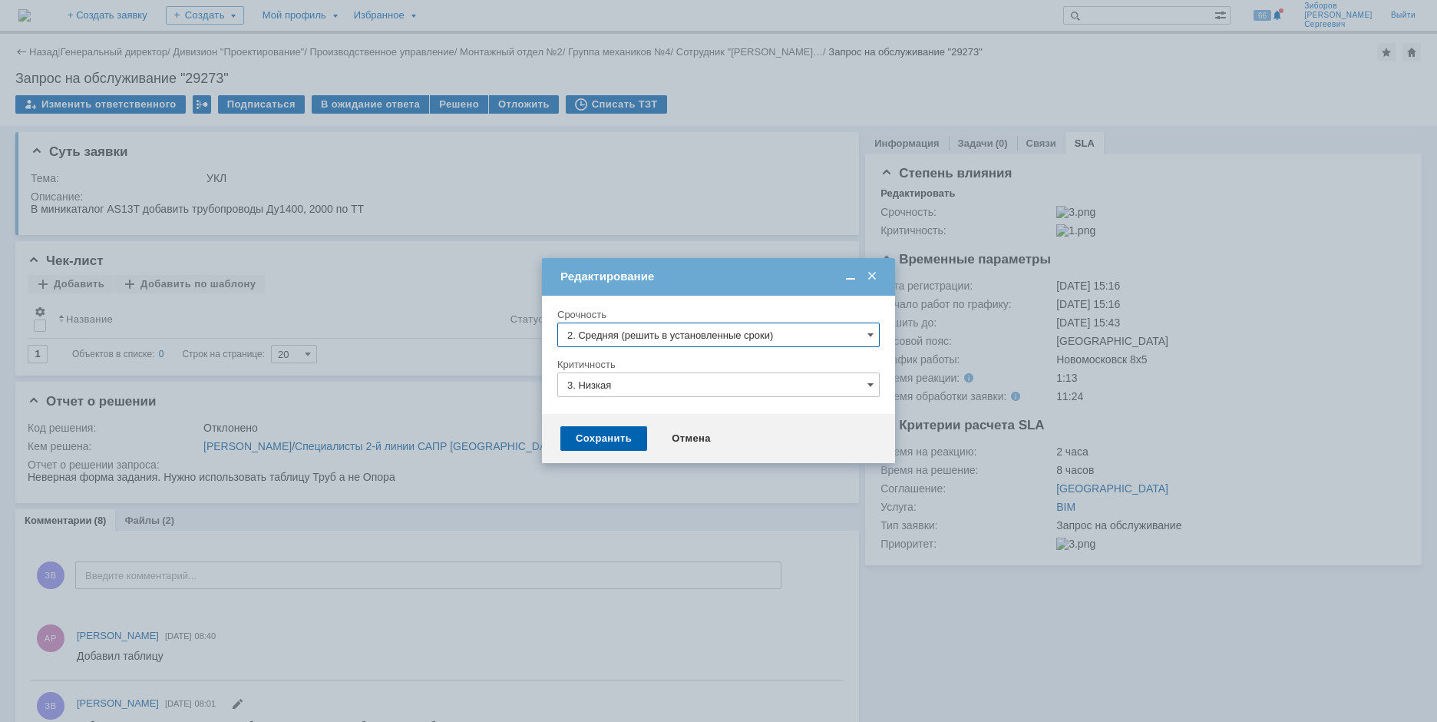
click at [610, 329] on input "2. Средняя (решить в установленные сроки)" at bounding box center [718, 334] width 322 height 25
click at [605, 359] on span "[не указано]" at bounding box center [718, 363] width 303 height 12
click at [603, 389] on input "3. Низкая" at bounding box center [718, 384] width 322 height 25
type input "[не указано]"
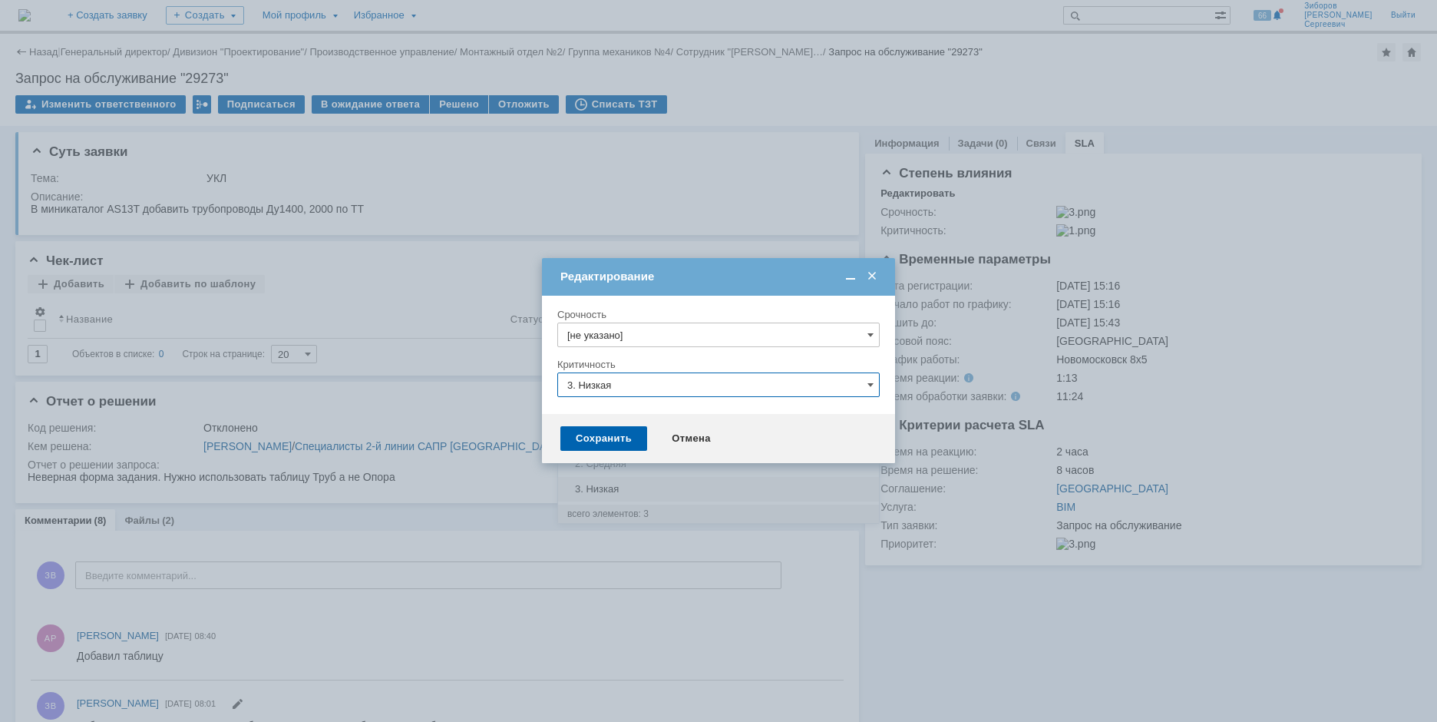
click at [601, 410] on span "[не указано]" at bounding box center [718, 413] width 303 height 12
click at [602, 444] on div "Сохранить" at bounding box center [604, 438] width 87 height 25
type input "[не указано]"
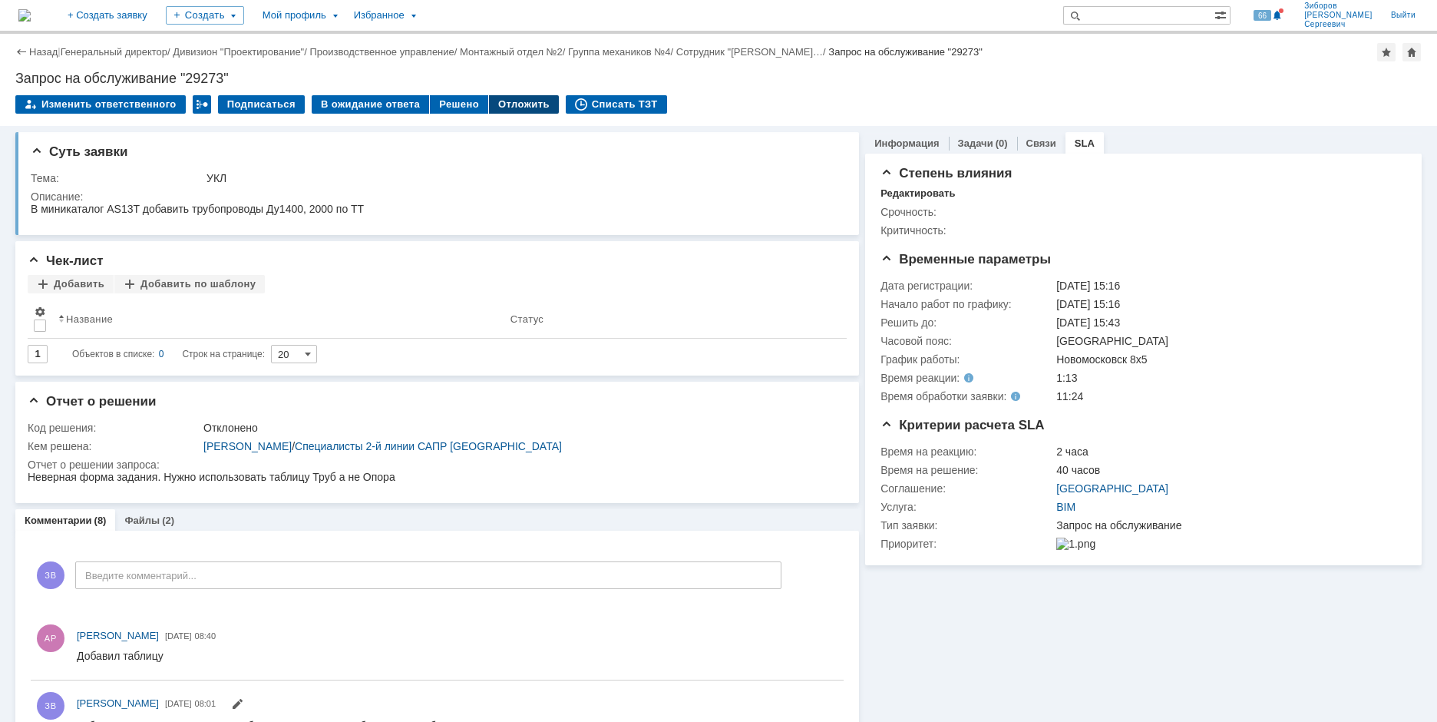
click at [510, 99] on div "Отложить" at bounding box center [524, 104] width 70 height 18
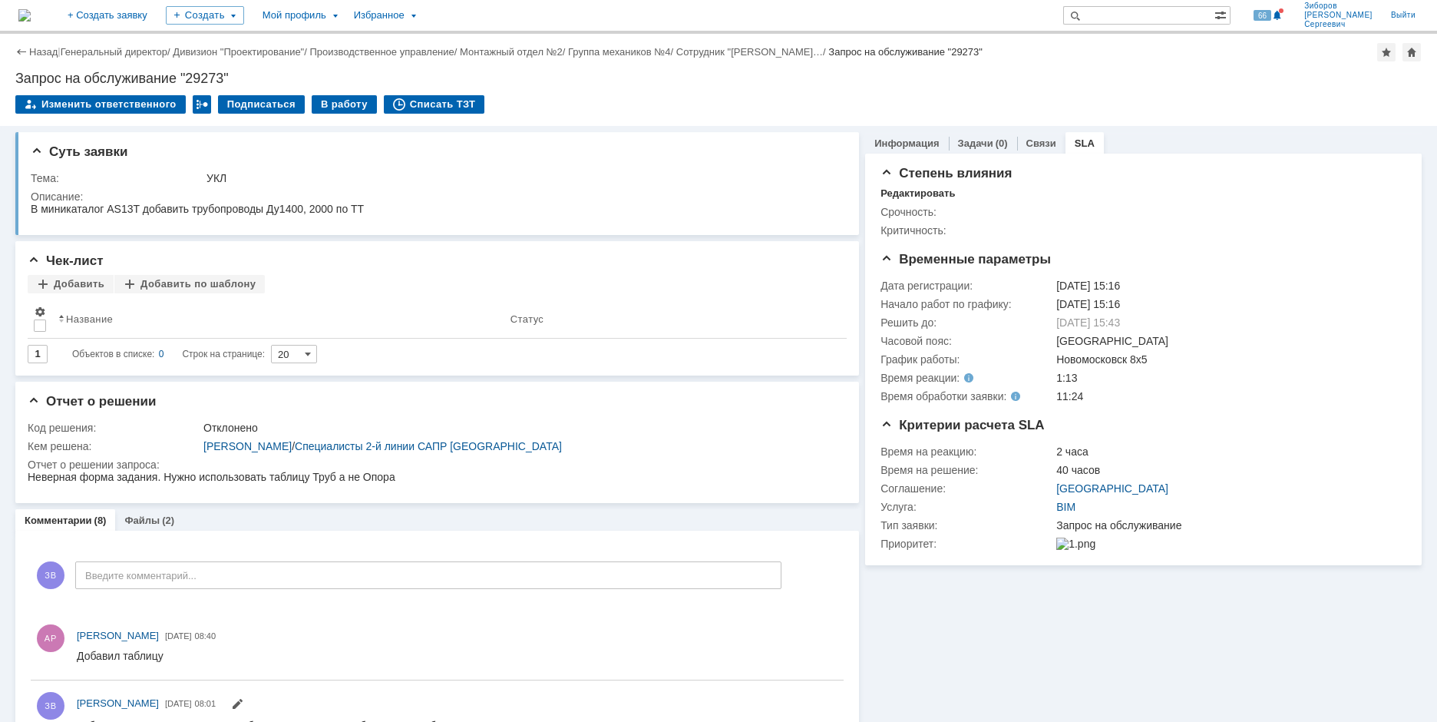
click at [31, 9] on img at bounding box center [24, 15] width 12 height 12
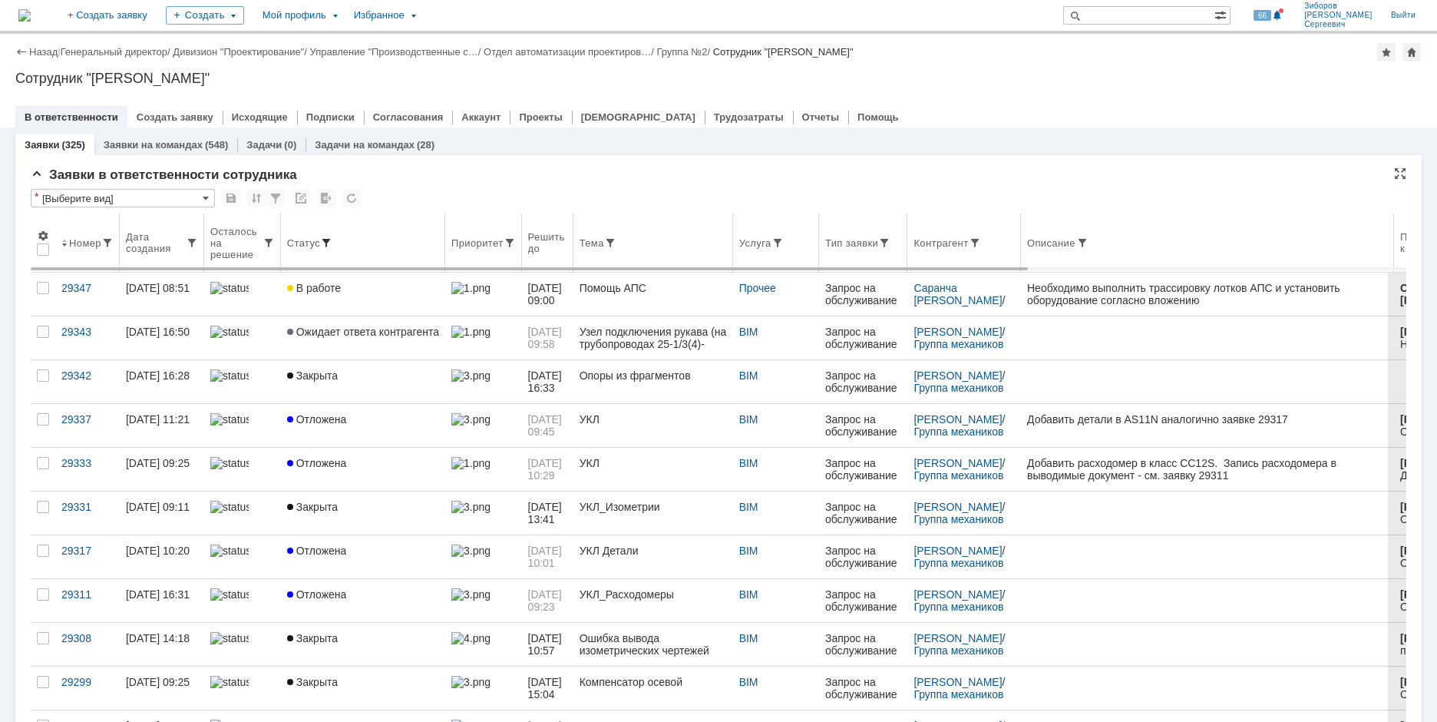
click at [327, 240] on span at bounding box center [326, 242] width 12 height 12
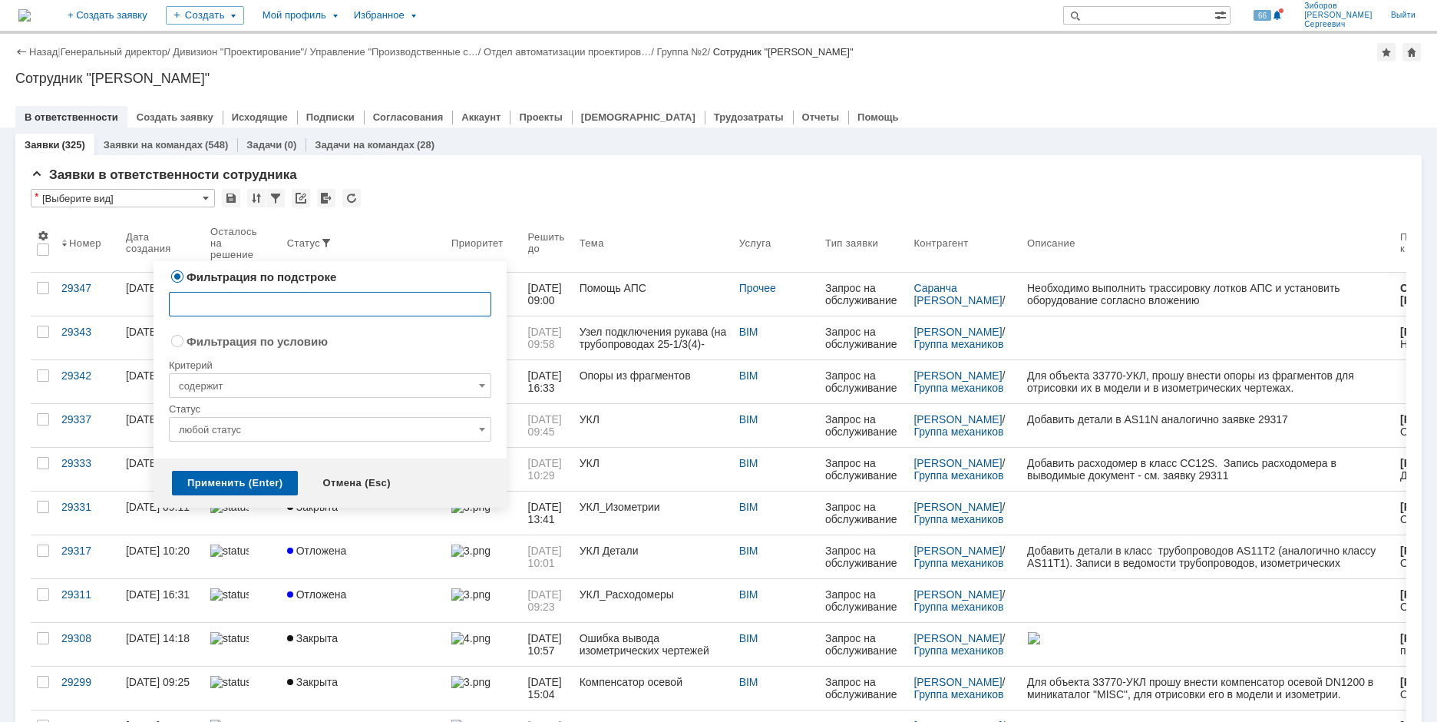
click at [264, 421] on input "любой статус" at bounding box center [330, 429] width 322 height 25
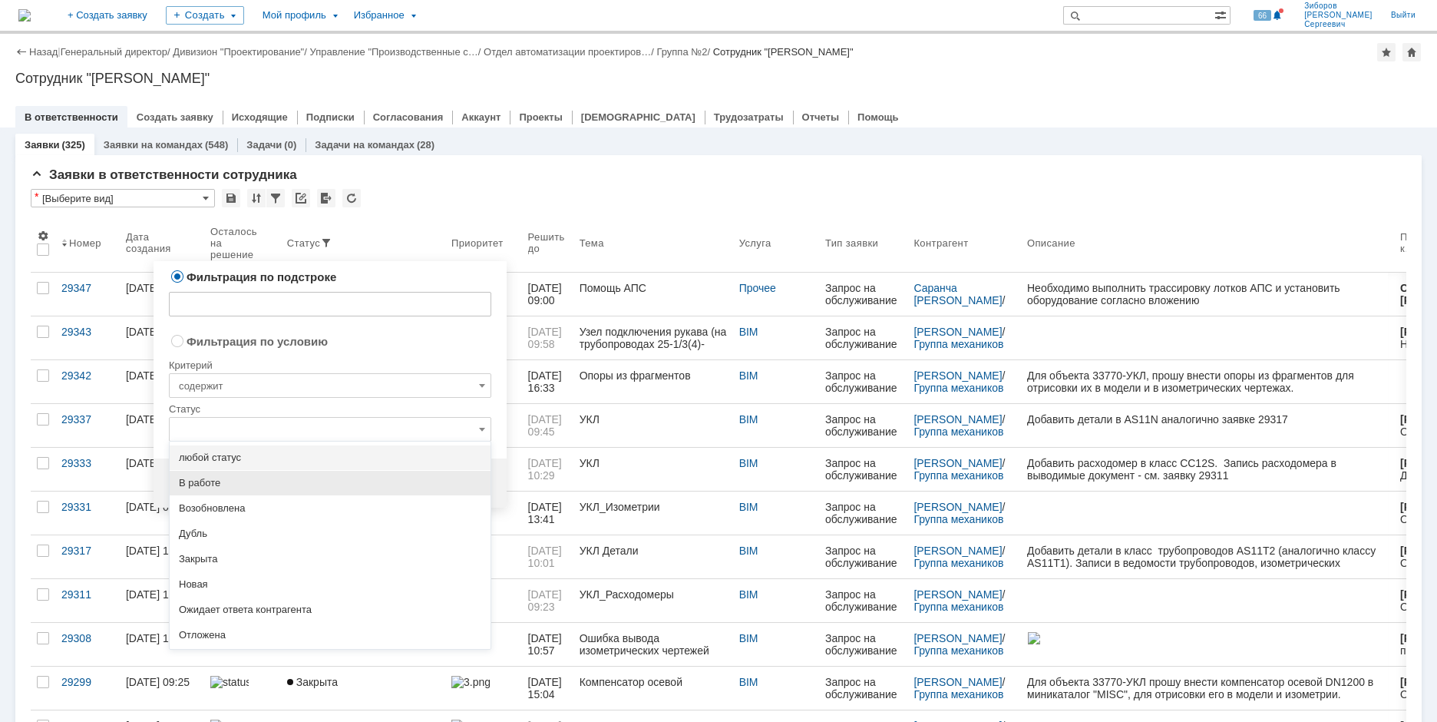
click at [210, 483] on span "В работе" at bounding box center [330, 483] width 303 height 12
radio input "false"
radio input "true"
type input "В работе"
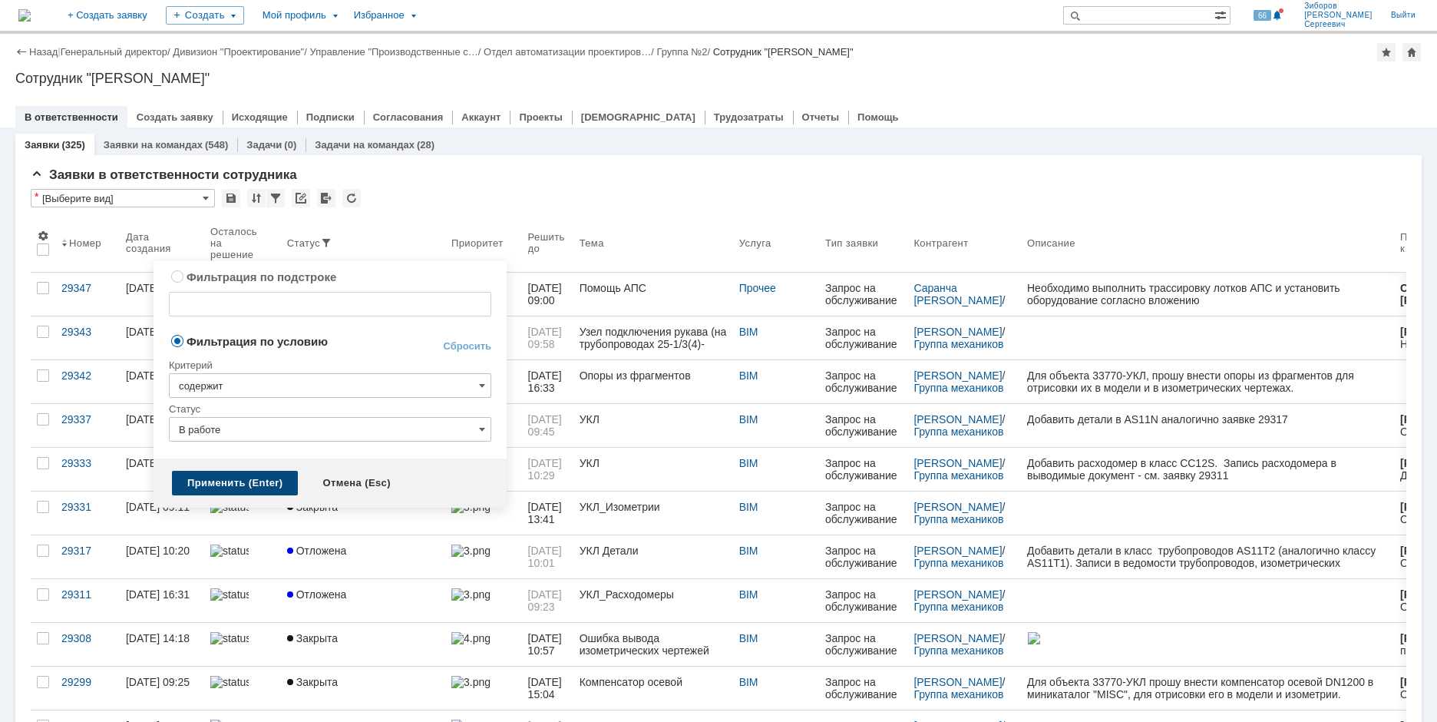
click at [218, 474] on div "Применить (Enter)" at bounding box center [235, 483] width 126 height 25
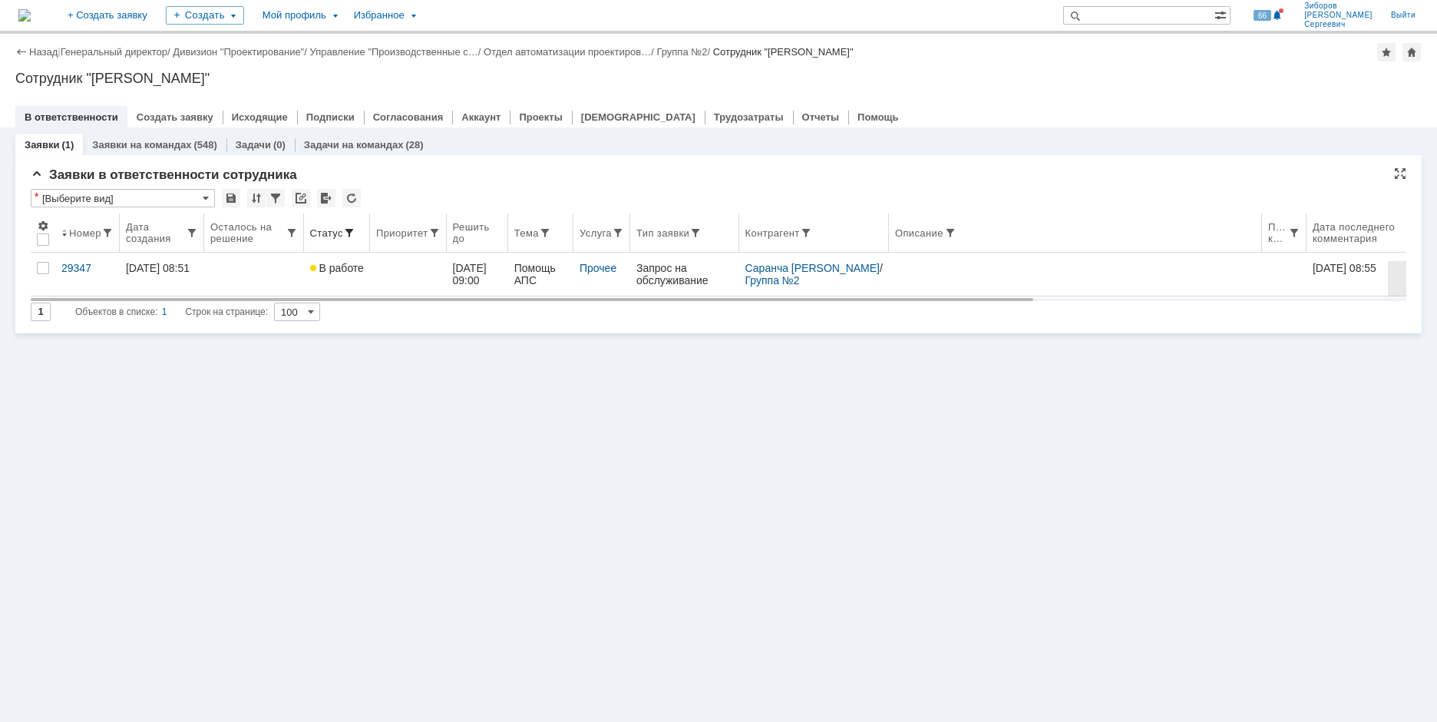
click at [343, 238] on span at bounding box center [349, 233] width 12 height 12
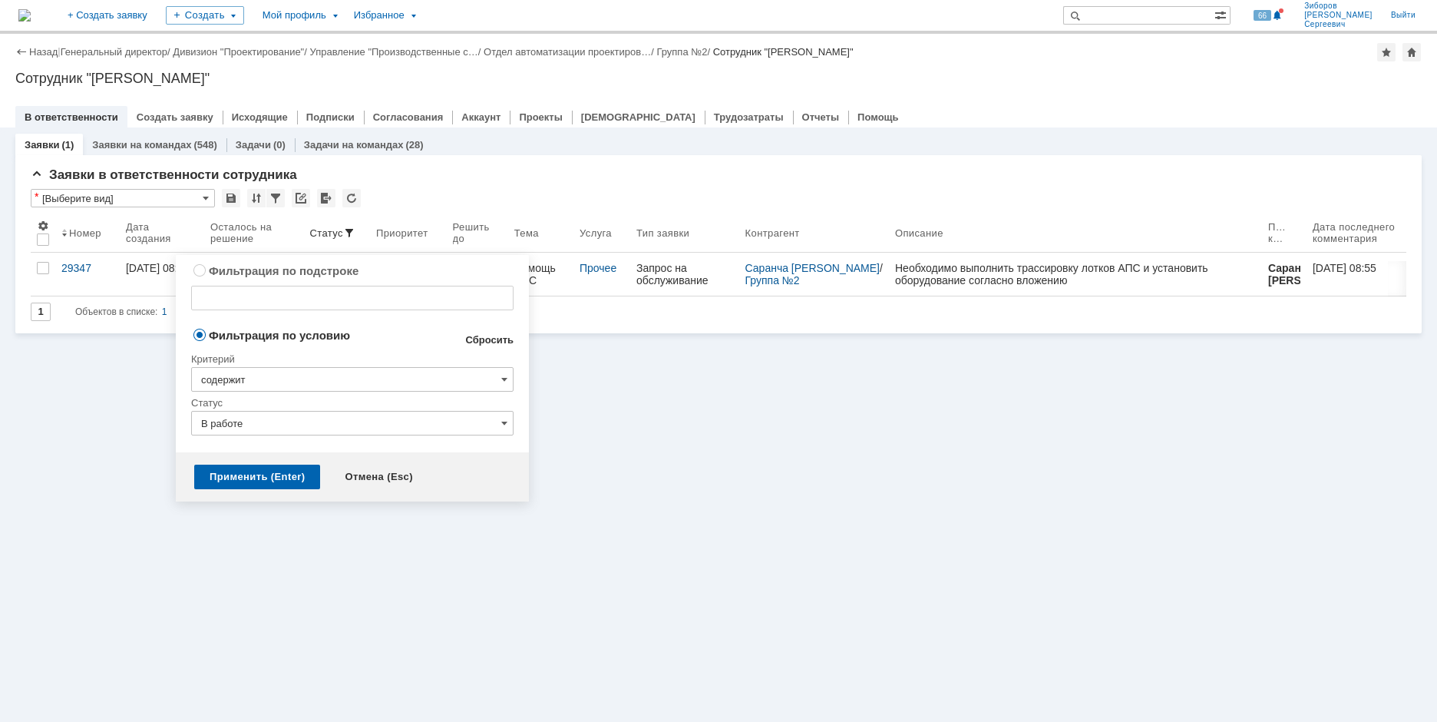
click at [488, 339] on link "Сбросить" at bounding box center [489, 340] width 48 height 12
type input "содержит"
click at [242, 486] on div "Применить (Enter)" at bounding box center [257, 477] width 126 height 25
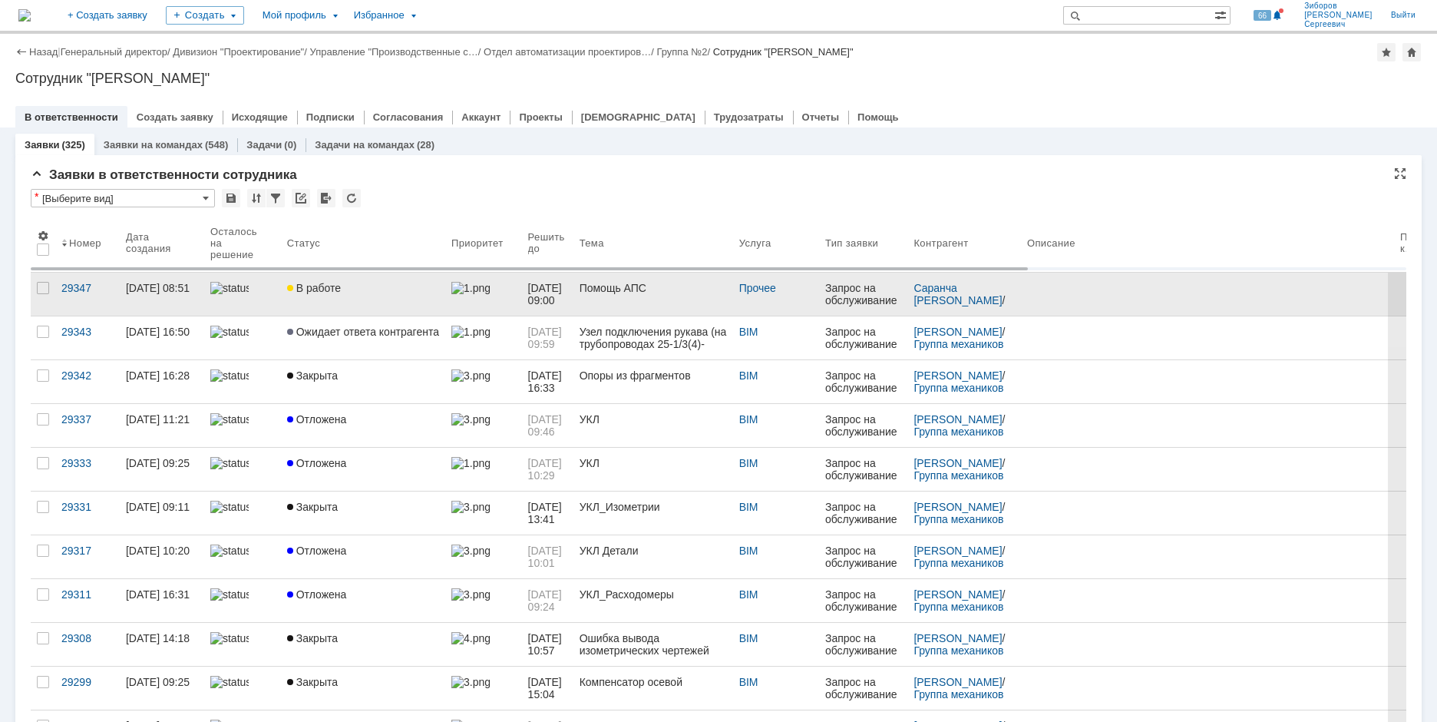
click at [334, 281] on link "В работе" at bounding box center [363, 294] width 164 height 43
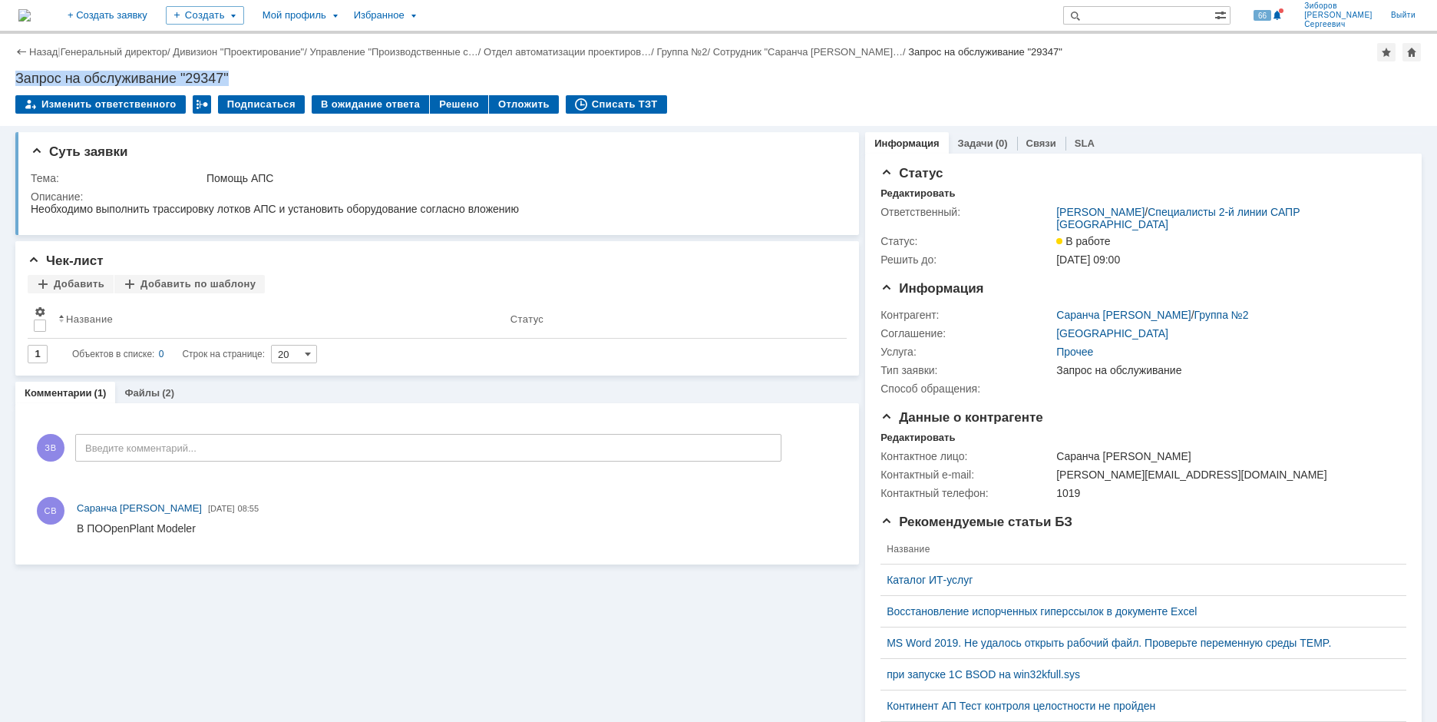
drag, startPoint x: 17, startPoint y: 72, endPoint x: 259, endPoint y: 78, distance: 241.9
click at [259, 78] on div "Запрос на обслуживание "29347"" at bounding box center [718, 78] width 1407 height 15
copy div "Запрос на обслуживание "29347""
click at [177, 191] on div "Описание:" at bounding box center [435, 196] width 809 height 12
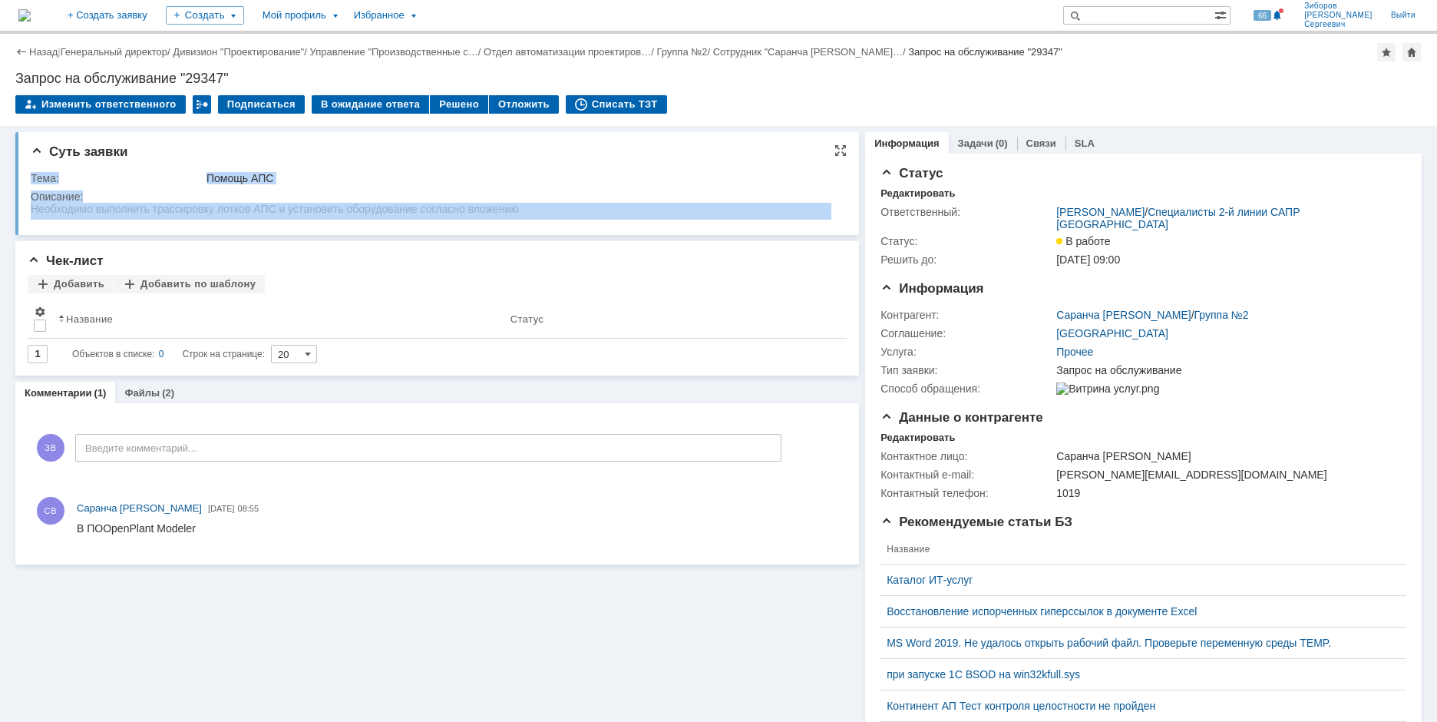
drag, startPoint x: 64, startPoint y: 381, endPoint x: 190, endPoint y: 211, distance: 211.3
copy tbody "Тема: Помощь АПС Описание:"
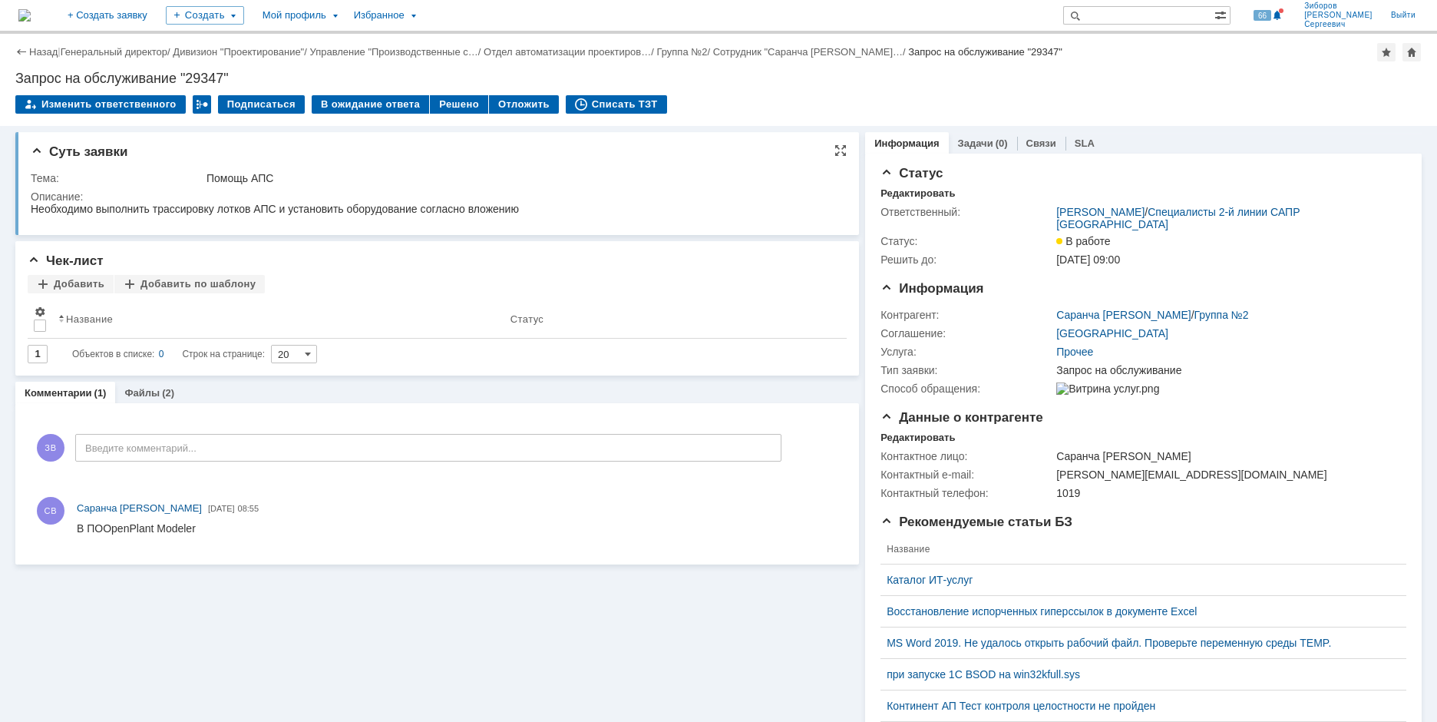
drag, startPoint x: 116, startPoint y: 206, endPoint x: 93, endPoint y: 217, distance: 25.4
click at [118, 206] on div "Необходимо выполнить трассировку лотков АПС и установить оборудование согласно …" at bounding box center [275, 209] width 488 height 12
drag, startPoint x: 33, startPoint y: 213, endPoint x: 572, endPoint y: 213, distance: 539.0
click at [572, 213] on html "Необходимо выполнить трассировку лотков АПС и установить оборудование согласно …" at bounding box center [431, 210] width 801 height 14
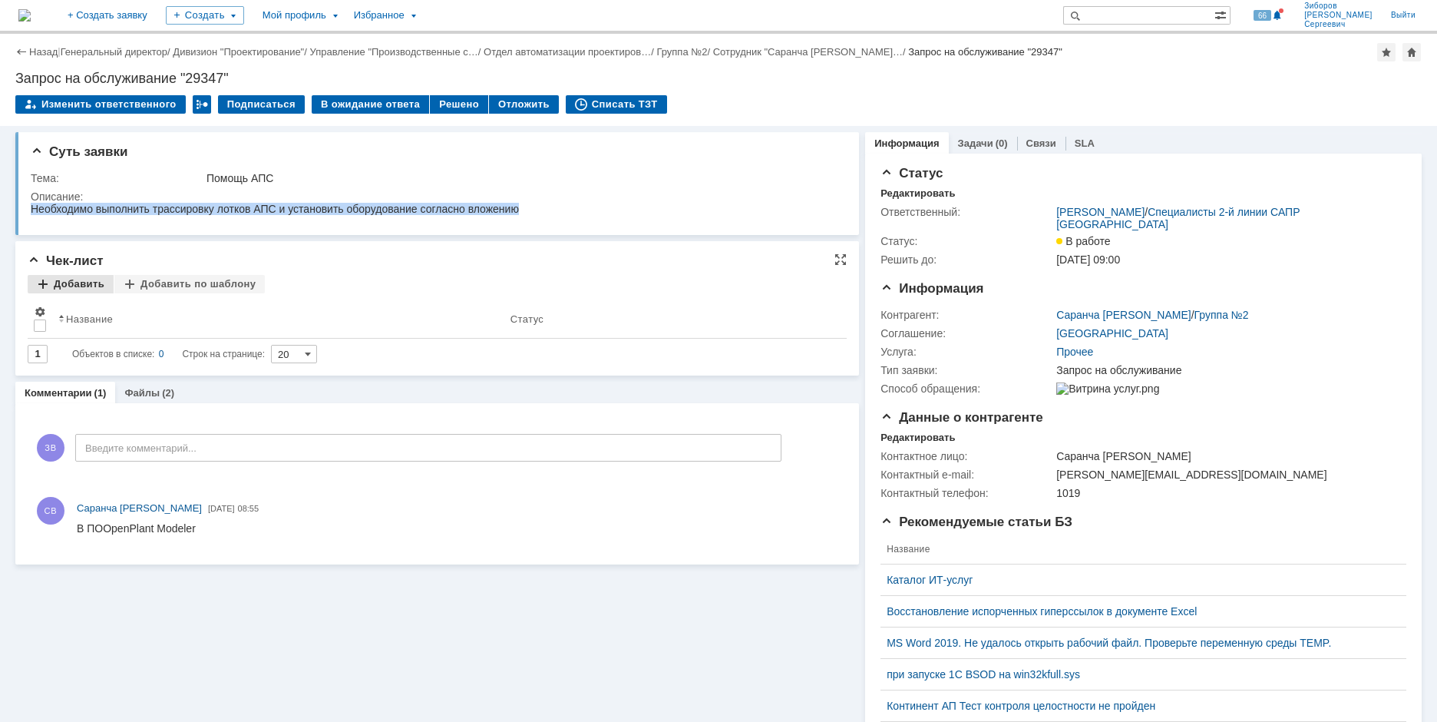
copy div "Необходимо выполнить трассировку лотков АПС и установить оборудование согласно …"
